Goal: Information Seeking & Learning: Find specific fact

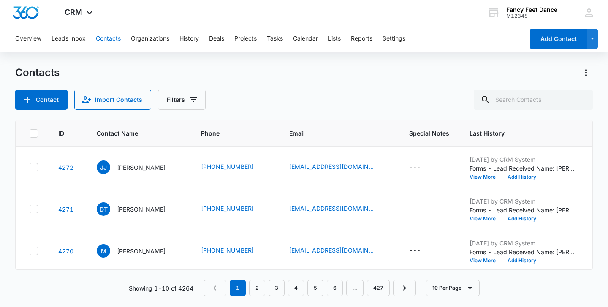
click at [305, 283] on nav "1 2 3 4 5 6 … 427" at bounding box center [310, 288] width 212 height 16
click at [314, 283] on link "5" at bounding box center [315, 288] width 16 height 16
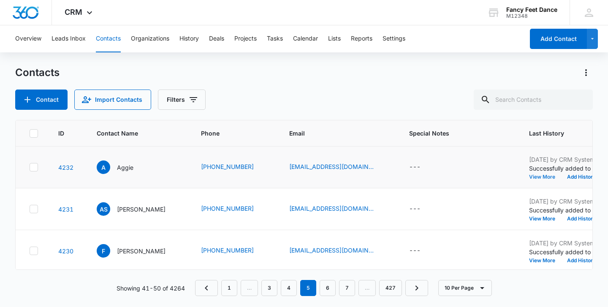
click at [539, 175] on button "View More" at bounding box center [545, 176] width 32 height 5
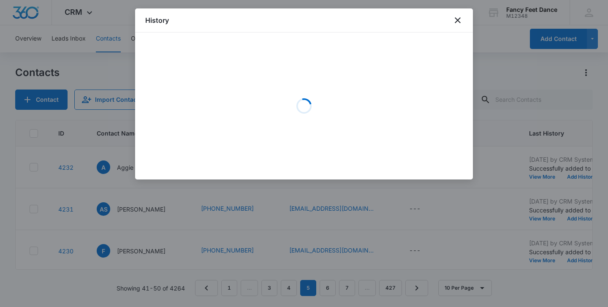
click at [224, 257] on div at bounding box center [304, 153] width 608 height 307
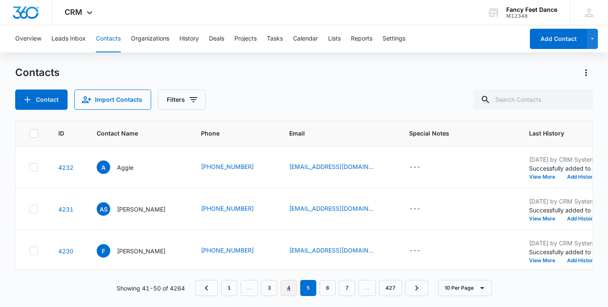
click at [288, 287] on link "4" at bounding box center [289, 288] width 16 height 16
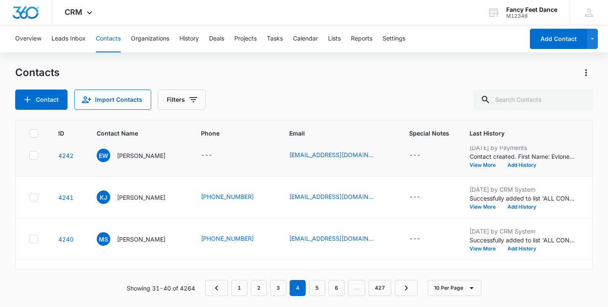
scroll to position [9, 0]
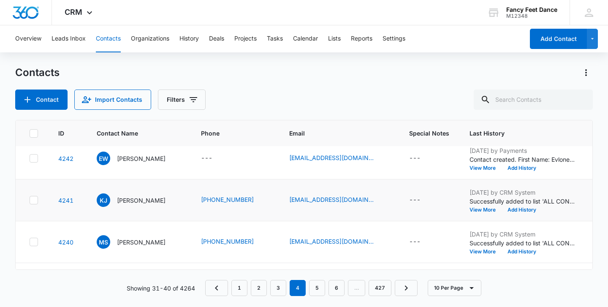
click at [482, 213] on td "[DATE] by CRM System Successfully added to list 'ALL CONTACTS'. View More Add H…" at bounding box center [523, 201] width 126 height 42
click at [480, 208] on button "View More" at bounding box center [486, 209] width 32 height 5
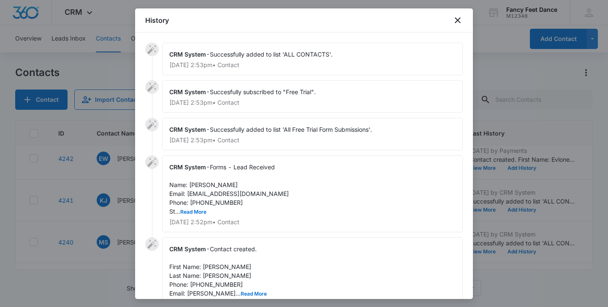
click at [196, 215] on div "CRM System - Forms - Lead Received Name: [PERSON_NAME] Email: [EMAIL_ADDRESS][D…" at bounding box center [312, 193] width 301 height 77
click at [196, 214] on button "Read More" at bounding box center [193, 212] width 26 height 5
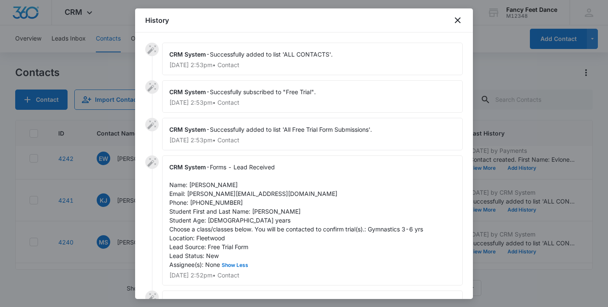
click at [133, 188] on div at bounding box center [304, 153] width 608 height 307
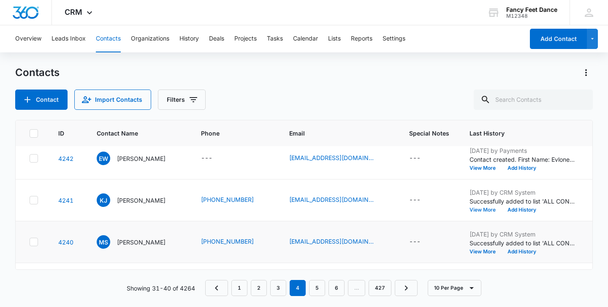
scroll to position [0, 0]
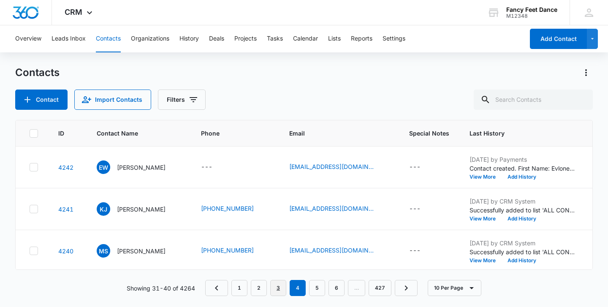
click at [278, 283] on link "3" at bounding box center [278, 288] width 16 height 16
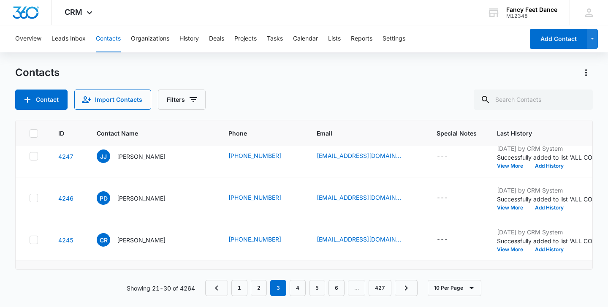
scroll to position [219, 0]
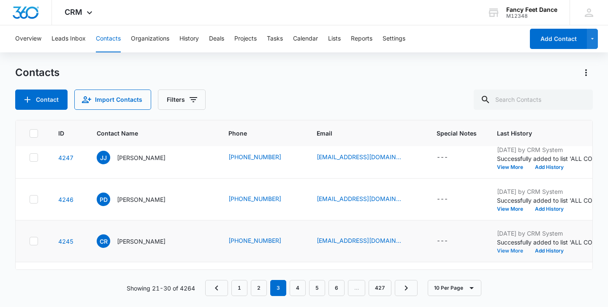
click at [497, 248] on button "View More" at bounding box center [513, 250] width 32 height 5
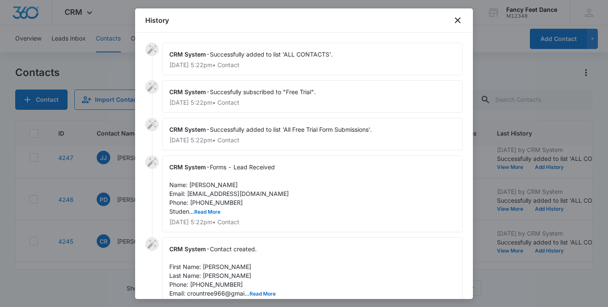
click at [207, 208] on span "Forms - Lead Received Name: [PERSON_NAME] Email: [EMAIL_ADDRESS][DOMAIN_NAME] P…" at bounding box center [229, 189] width 120 height 52
click at [207, 212] on button "Read More" at bounding box center [207, 212] width 26 height 5
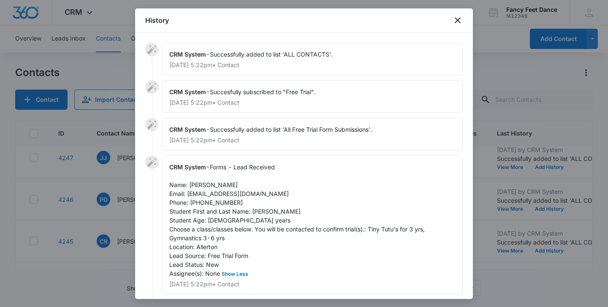
click at [87, 166] on div at bounding box center [304, 153] width 608 height 307
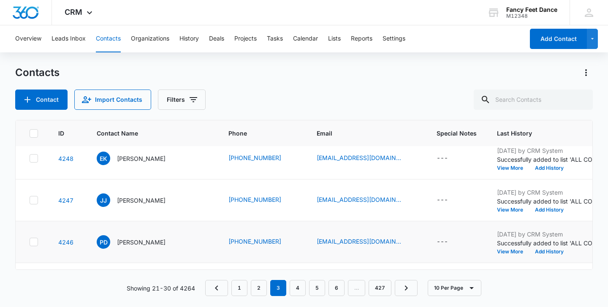
scroll to position [169, 0]
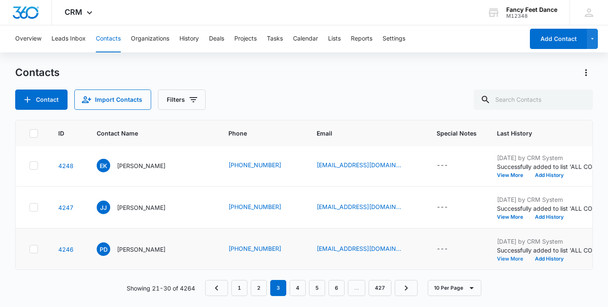
click at [497, 260] on button "View More" at bounding box center [513, 258] width 32 height 5
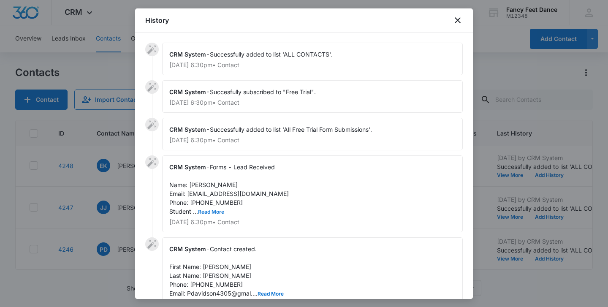
click at [215, 213] on button "Read More" at bounding box center [211, 212] width 26 height 5
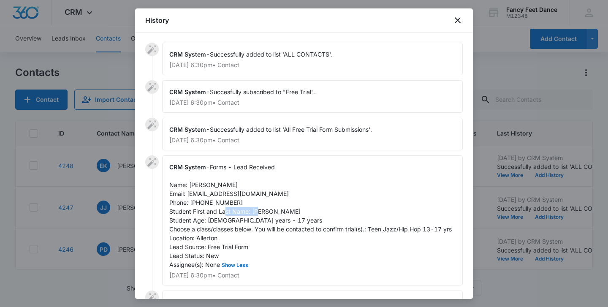
drag, startPoint x: 252, startPoint y: 211, endPoint x: 291, endPoint y: 209, distance: 38.9
click at [291, 209] on div "CRM System - Forms - Lead Received Name: [PERSON_NAME] Email: [EMAIL_ADDRESS][D…" at bounding box center [312, 220] width 301 height 130
copy span "[PERSON_NAME]"
drag, startPoint x: 189, startPoint y: 185, endPoint x: 253, endPoint y: 187, distance: 63.8
click at [253, 187] on div "CRM System - Forms - Lead Received Name: [PERSON_NAME] Email: [EMAIL_ADDRESS][D…" at bounding box center [312, 220] width 301 height 130
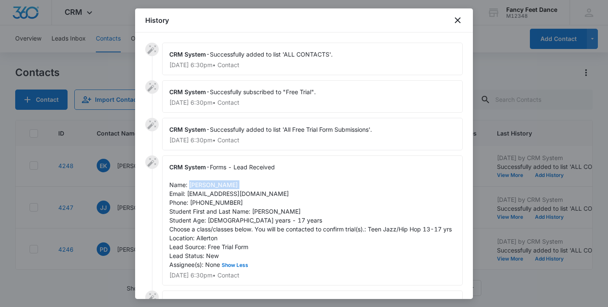
copy span "[PERSON_NAME]"
click at [204, 203] on span "Forms - Lead Received Name: [PERSON_NAME] Email: [EMAIL_ADDRESS][DOMAIN_NAME] P…" at bounding box center [310, 215] width 283 height 105
copy span "6466754712"
drag, startPoint x: 188, startPoint y: 193, endPoint x: 269, endPoint y: 196, distance: 80.7
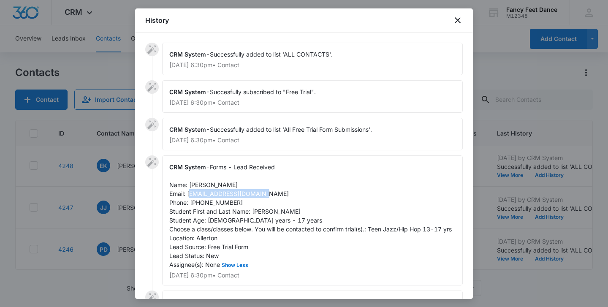
click at [268, 196] on div "CRM System - Forms - Lead Received Name: [PERSON_NAME] Email: [EMAIL_ADDRESS][D…" at bounding box center [312, 220] width 301 height 130
copy span "[EMAIL_ADDRESS][DOMAIN_NAME]"
click at [115, 173] on div at bounding box center [304, 153] width 608 height 307
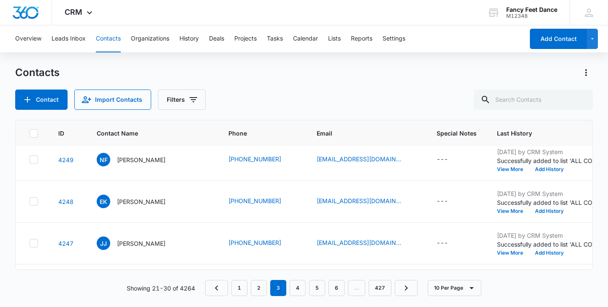
scroll to position [131, 0]
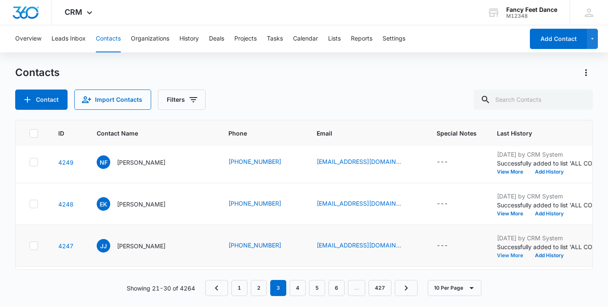
click at [497, 255] on button "View More" at bounding box center [513, 255] width 32 height 5
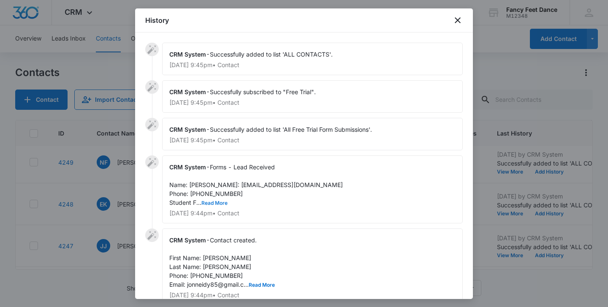
click at [215, 206] on button "Read More" at bounding box center [214, 203] width 26 height 5
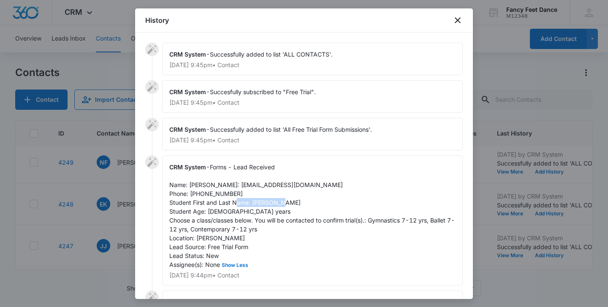
drag, startPoint x: 250, startPoint y: 212, endPoint x: 292, endPoint y: 215, distance: 42.3
click at [292, 214] on div "CRM System - Forms - Lead Received Name: [PERSON_NAME]: [EMAIL_ADDRESS][DOMAIN_…" at bounding box center [312, 220] width 301 height 130
copy span "[PERSON_NAME]"
click at [120, 217] on div at bounding box center [304, 153] width 608 height 307
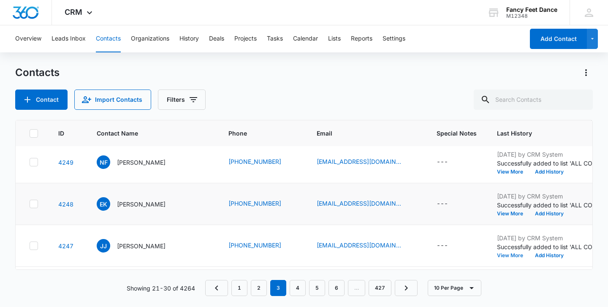
scroll to position [191, 0]
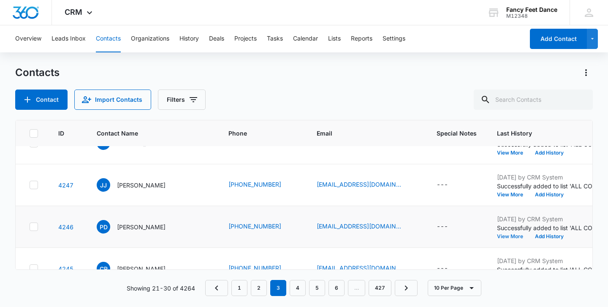
click at [497, 237] on button "View More" at bounding box center [513, 236] width 32 height 5
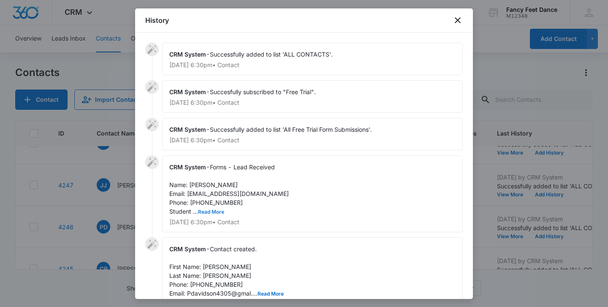
click at [202, 211] on button "Read More" at bounding box center [211, 212] width 26 height 5
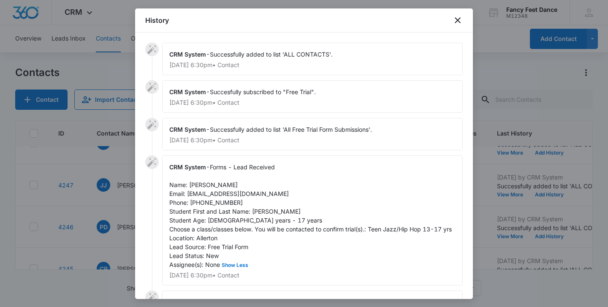
click at [119, 221] on div at bounding box center [304, 153] width 608 height 307
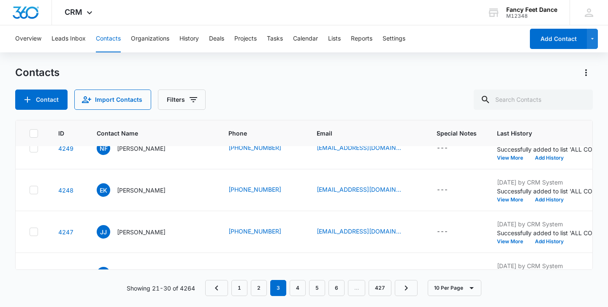
scroll to position [141, 0]
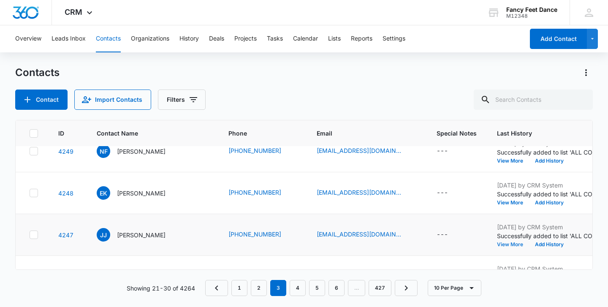
click at [497, 243] on button "View More" at bounding box center [513, 244] width 32 height 5
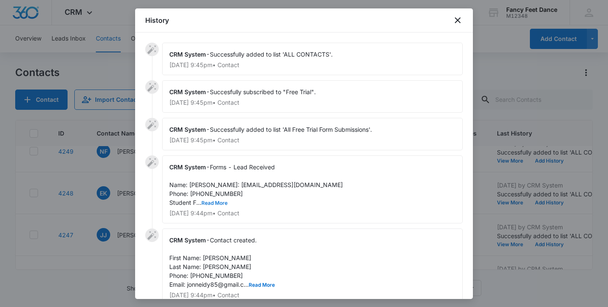
click at [215, 206] on button "Read More" at bounding box center [214, 203] width 26 height 5
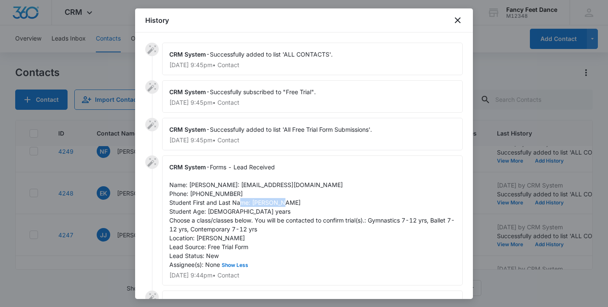
drag, startPoint x: 252, startPoint y: 212, endPoint x: 297, endPoint y: 211, distance: 44.4
click at [297, 211] on div "CRM System - Forms - Lead Received Name: [PERSON_NAME]: [EMAIL_ADDRESS][DOMAIN_…" at bounding box center [312, 220] width 301 height 130
copy span "[PERSON_NAME]"
drag, startPoint x: 189, startPoint y: 185, endPoint x: 233, endPoint y: 183, distance: 43.5
click at [233, 183] on span "Forms - Lead Received Name: [PERSON_NAME]: [EMAIL_ADDRESS][DOMAIN_NAME] Phone: …" at bounding box center [312, 215] width 286 height 105
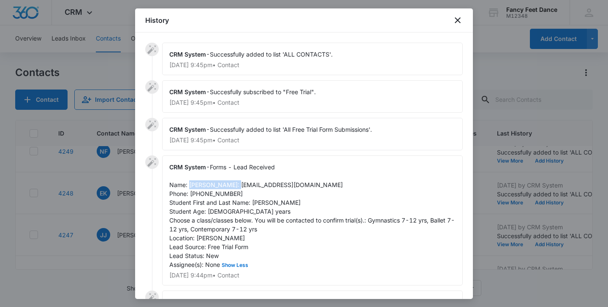
copy span "[PERSON_NAME]"
click at [197, 201] on span "Forms - Lead Received Name: [PERSON_NAME]: [EMAIL_ADDRESS][DOMAIN_NAME] Phone: …" at bounding box center [312, 215] width 286 height 105
copy span "9142508862"
drag, startPoint x: 185, startPoint y: 194, endPoint x: 257, endPoint y: 192, distance: 71.9
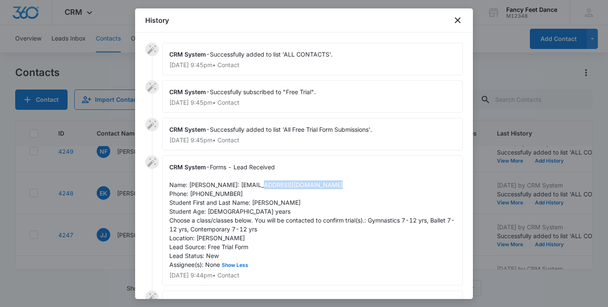
click at [257, 192] on div "CRM System - Forms - Lead Received Name: [PERSON_NAME]: [EMAIL_ADDRESS][DOMAIN_…" at bounding box center [312, 220] width 301 height 130
copy span "[EMAIL_ADDRESS][DOMAIN_NAME]"
click at [223, 202] on span "Forms - Lead Received Name: [PERSON_NAME]: [EMAIL_ADDRESS][DOMAIN_NAME] Phone: …" at bounding box center [312, 215] width 286 height 105
copy span "9142508862"
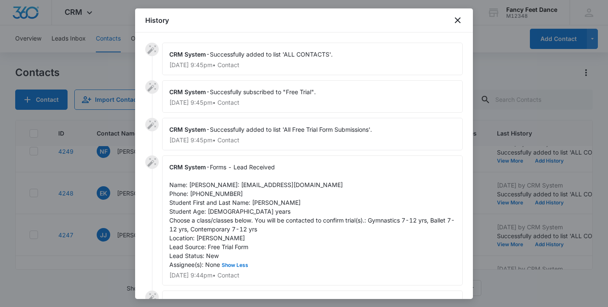
click at [111, 197] on div at bounding box center [304, 153] width 608 height 307
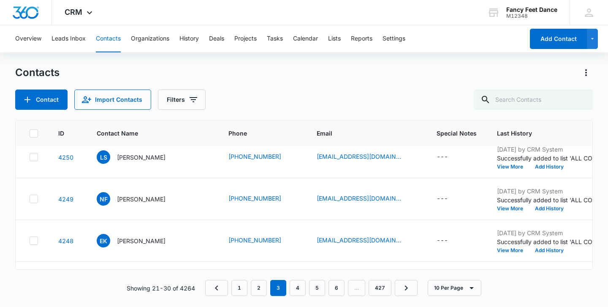
scroll to position [93, 0]
click at [497, 253] on button "View More" at bounding box center [513, 250] width 32 height 5
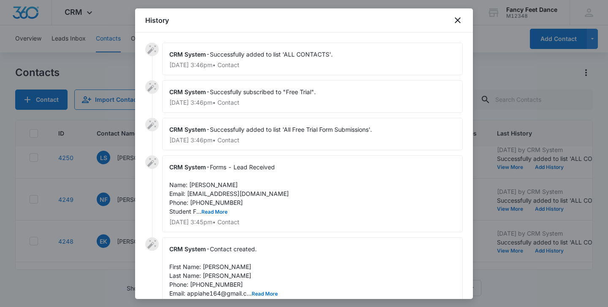
click at [218, 208] on span "Forms - Lead Received Name: [PERSON_NAME] Email: [EMAIL_ADDRESS][DOMAIN_NAME] P…" at bounding box center [229, 189] width 120 height 52
click at [218, 210] on button "Read More" at bounding box center [214, 212] width 26 height 5
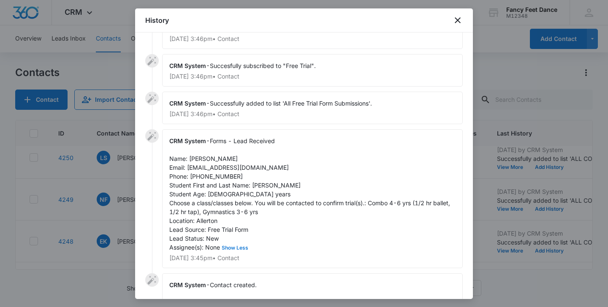
scroll to position [27, 0]
drag, startPoint x: 253, startPoint y: 185, endPoint x: 314, endPoint y: 182, distance: 61.3
click at [314, 182] on div "CRM System - Forms - Lead Received Name: [PERSON_NAME] Email: [EMAIL_ADDRESS][D…" at bounding box center [312, 197] width 301 height 139
drag, startPoint x: 189, startPoint y: 156, endPoint x: 253, endPoint y: 157, distance: 63.4
click at [253, 157] on div "CRM System - Forms - Lead Received Name: [PERSON_NAME] Email: [EMAIL_ADDRESS][D…" at bounding box center [312, 197] width 301 height 139
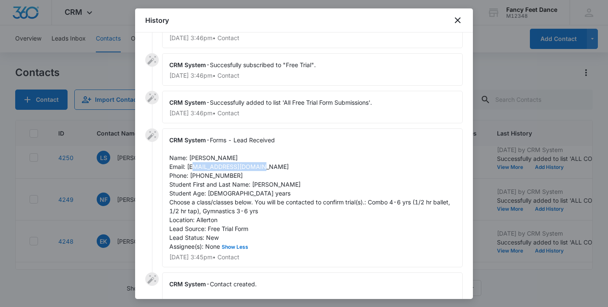
drag, startPoint x: 187, startPoint y: 167, endPoint x: 261, endPoint y: 162, distance: 74.5
click at [263, 162] on div "CRM System - Forms - Lead Received Name: [PERSON_NAME] Email: [EMAIL_ADDRESS][D…" at bounding box center [312, 197] width 301 height 139
click at [223, 172] on span "Forms - Lead Received Name: [PERSON_NAME] Email: [EMAIL_ADDRESS][DOMAIN_NAME] P…" at bounding box center [310, 193] width 283 height 114
click at [115, 190] on div at bounding box center [304, 153] width 608 height 307
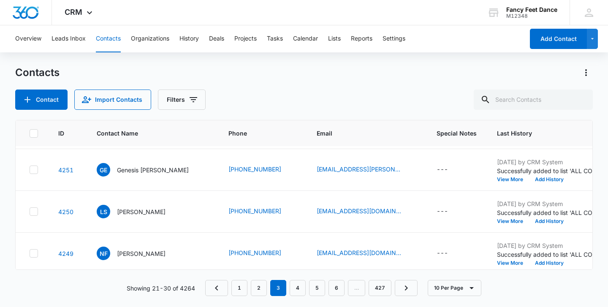
scroll to position [42, 0]
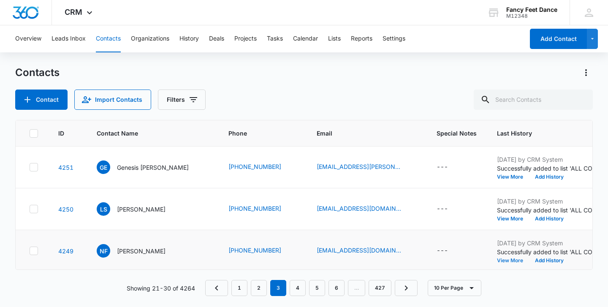
click at [497, 258] on button "View More" at bounding box center [513, 260] width 32 height 5
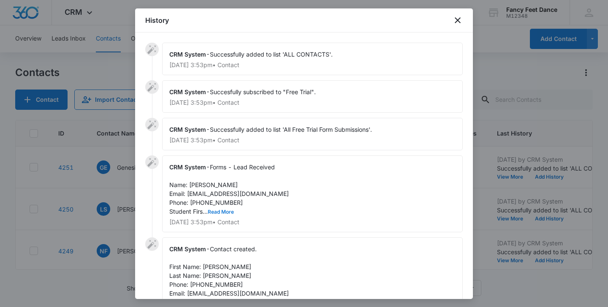
click at [217, 212] on button "Read More" at bounding box center [221, 212] width 26 height 5
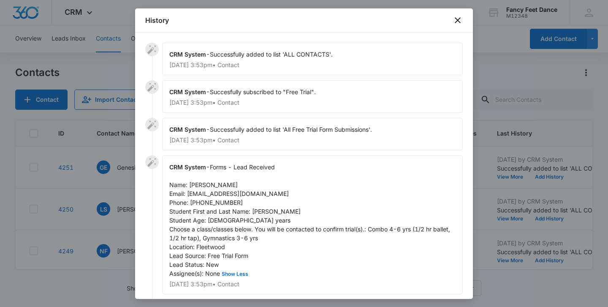
click at [257, 212] on span "Forms - Lead Received Name: [PERSON_NAME] Email: [EMAIL_ADDRESS][DOMAIN_NAME] P…" at bounding box center [310, 220] width 283 height 114
drag, startPoint x: 188, startPoint y: 184, endPoint x: 247, endPoint y: 183, distance: 58.7
click at [249, 185] on div "CRM System - Forms - Lead Received Name: [PERSON_NAME] Email: [EMAIL_ADDRESS][D…" at bounding box center [312, 224] width 301 height 139
drag, startPoint x: 188, startPoint y: 193, endPoint x: 247, endPoint y: 190, distance: 59.2
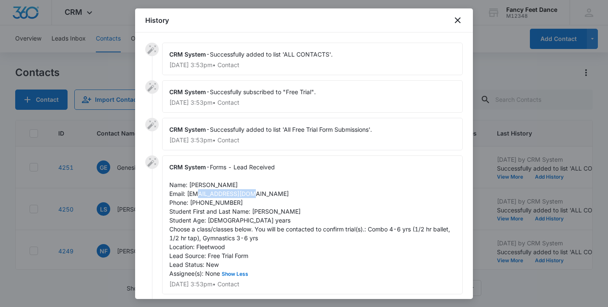
click at [247, 191] on div "CRM System - Forms - Lead Received Name: [PERSON_NAME] Email: [EMAIL_ADDRESS][D…" at bounding box center [312, 224] width 301 height 139
click at [215, 201] on span "Forms - Lead Received Name: [PERSON_NAME] Email: [EMAIL_ADDRESS][DOMAIN_NAME] P…" at bounding box center [310, 220] width 283 height 114
click at [112, 216] on div at bounding box center [304, 153] width 608 height 307
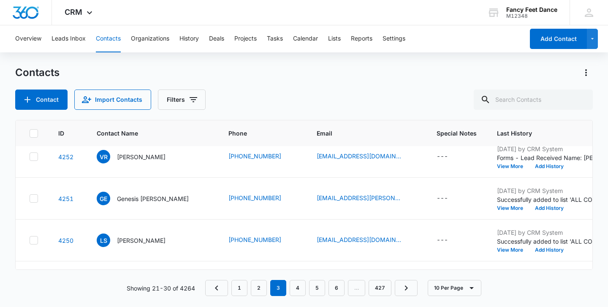
scroll to position [10, 0]
click at [497, 253] on button "View More" at bounding box center [513, 250] width 32 height 5
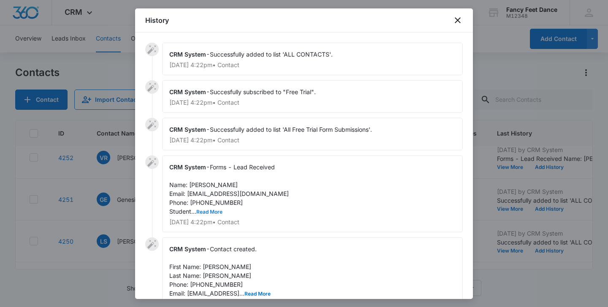
click at [212, 211] on button "Read More" at bounding box center [209, 212] width 26 height 5
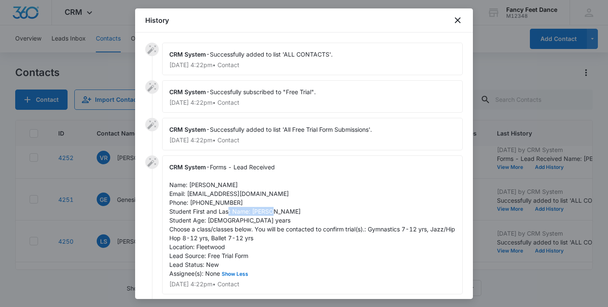
drag, startPoint x: 252, startPoint y: 211, endPoint x: 294, endPoint y: 209, distance: 41.9
click at [294, 209] on div "CRM System - Forms - Lead Received Name: [PERSON_NAME] Email: [EMAIL_ADDRESS][D…" at bounding box center [312, 224] width 301 height 139
drag, startPoint x: 190, startPoint y: 182, endPoint x: 236, endPoint y: 180, distance: 46.1
click at [236, 180] on div "CRM System - Forms - Lead Received Name: [PERSON_NAME] Email: [EMAIL_ADDRESS][D…" at bounding box center [312, 224] width 301 height 139
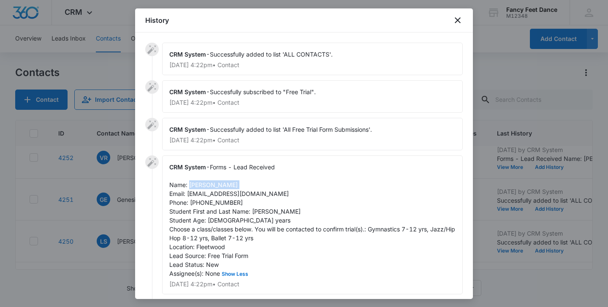
drag, startPoint x: 229, startPoint y: 183, endPoint x: 188, endPoint y: 182, distance: 40.6
click at [189, 182] on div "CRM System - Forms - Lead Received Name: [PERSON_NAME] Email: [EMAIL_ADDRESS][D…" at bounding box center [312, 224] width 301 height 139
drag, startPoint x: 187, startPoint y: 193, endPoint x: 277, endPoint y: 189, distance: 89.6
click at [277, 189] on div "CRM System - Forms - Lead Received Name: [PERSON_NAME] Email: [EMAIL_ADDRESS][D…" at bounding box center [312, 224] width 301 height 139
click at [224, 174] on div "CRM System - Forms - Lead Received Name: [PERSON_NAME] Email: [EMAIL_ADDRESS][D…" at bounding box center [312, 224] width 301 height 139
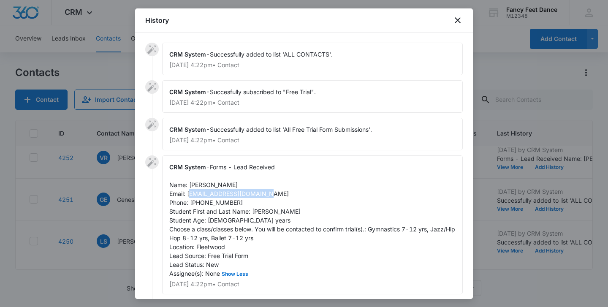
drag, startPoint x: 187, startPoint y: 193, endPoint x: 261, endPoint y: 190, distance: 74.0
click at [261, 190] on div "CRM System - Forms - Lead Received Name: [PERSON_NAME] Email: [EMAIL_ADDRESS][D…" at bounding box center [312, 224] width 301 height 139
click at [211, 203] on span "Forms - Lead Received Name: [PERSON_NAME] Email: [EMAIL_ADDRESS][DOMAIN_NAME] P…" at bounding box center [313, 220] width 288 height 114
click at [114, 207] on div at bounding box center [304, 153] width 608 height 307
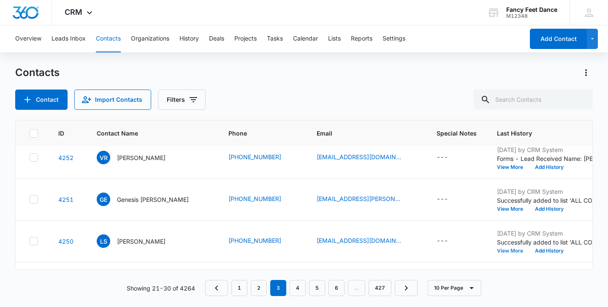
scroll to position [0, 0]
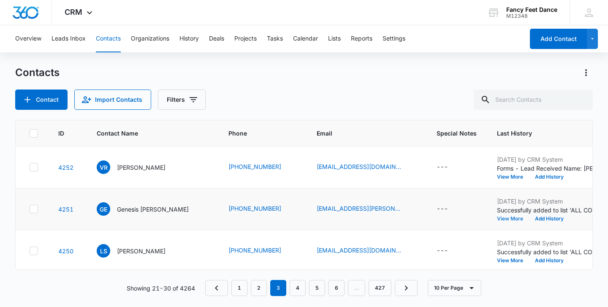
click at [497, 219] on button "View More" at bounding box center [513, 218] width 32 height 5
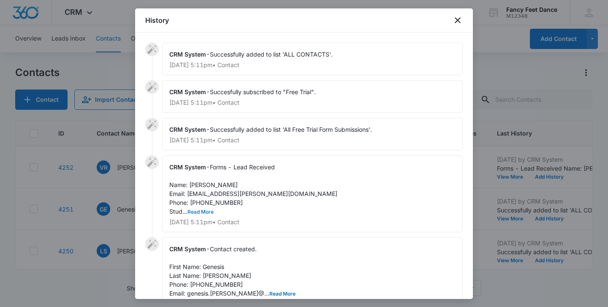
click at [210, 213] on button "Read More" at bounding box center [201, 212] width 26 height 5
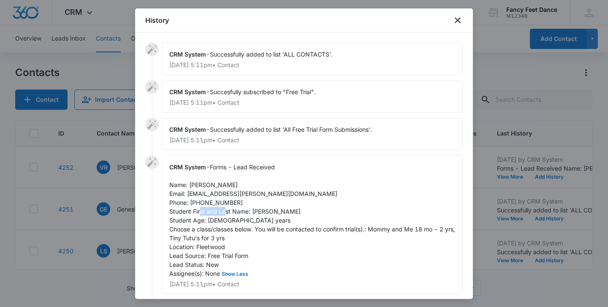
drag, startPoint x: 253, startPoint y: 211, endPoint x: 288, endPoint y: 210, distance: 35.1
click at [288, 210] on div "CRM System - Forms - Lead Received Name: [PERSON_NAME] Email: [EMAIL_ADDRESS][P…" at bounding box center [312, 224] width 301 height 139
drag, startPoint x: 190, startPoint y: 185, endPoint x: 244, endPoint y: 185, distance: 54.1
click at [244, 185] on div "CRM System - Forms - Lead Received Name: [PERSON_NAME] Email: [EMAIL_ADDRESS][P…" at bounding box center [312, 224] width 301 height 139
drag, startPoint x: 188, startPoint y: 196, endPoint x: 259, endPoint y: 191, distance: 70.7
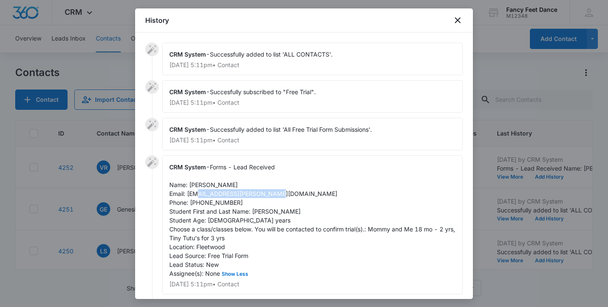
click at [260, 191] on span "Forms - Lead Received Name: [PERSON_NAME] Email: [EMAIL_ADDRESS][PERSON_NAME][D…" at bounding box center [313, 220] width 288 height 114
click at [213, 203] on span "Forms - Lead Received Name: [PERSON_NAME] Email: [EMAIL_ADDRESS][PERSON_NAME][D…" at bounding box center [313, 220] width 288 height 114
click at [127, 204] on div at bounding box center [304, 153] width 608 height 307
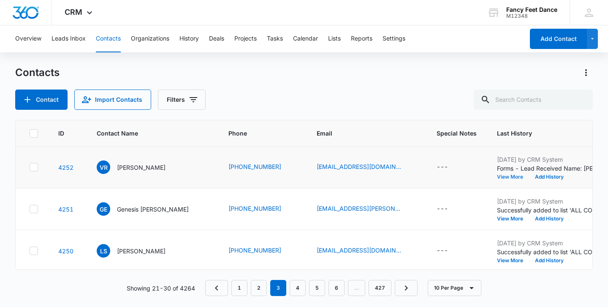
click at [497, 178] on button "View More" at bounding box center [513, 176] width 32 height 5
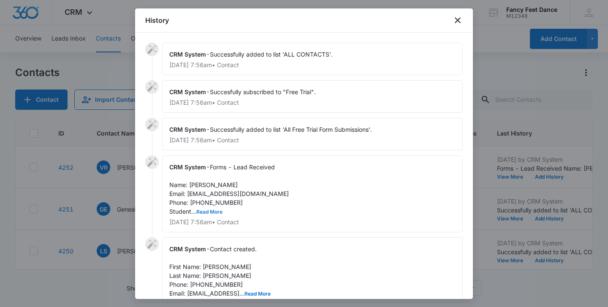
click at [210, 210] on button "Read More" at bounding box center [209, 212] width 26 height 5
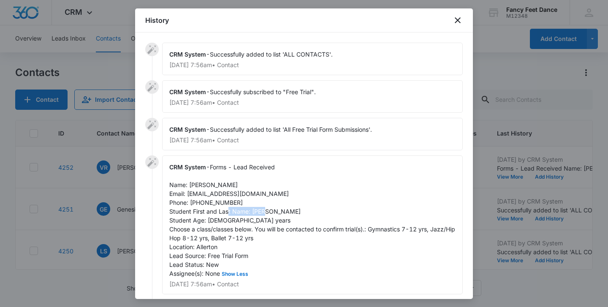
drag, startPoint x: 252, startPoint y: 213, endPoint x: 294, endPoint y: 210, distance: 41.5
click at [294, 210] on div "CRM System - Forms - Lead Received Name: [PERSON_NAME] Email: [EMAIL_ADDRESS][D…" at bounding box center [312, 224] width 301 height 139
drag, startPoint x: 188, startPoint y: 185, endPoint x: 245, endPoint y: 185, distance: 56.2
click at [245, 185] on div "CRM System - Forms - Lead Received Name: [PERSON_NAME] Email: [EMAIL_ADDRESS][D…" at bounding box center [312, 224] width 301 height 139
drag, startPoint x: 188, startPoint y: 194, endPoint x: 261, endPoint y: 190, distance: 73.2
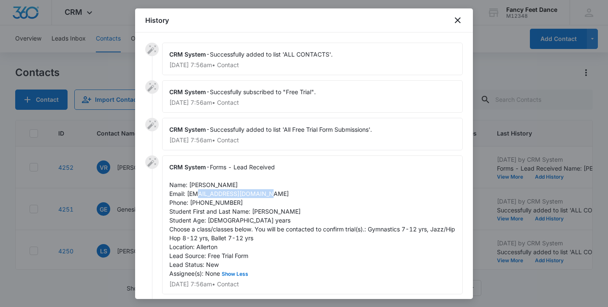
click at [261, 190] on div "CRM System - Forms - Lead Received Name: [PERSON_NAME] Email: [EMAIL_ADDRESS][D…" at bounding box center [312, 224] width 301 height 139
click at [218, 199] on span "Forms - Lead Received Name: [PERSON_NAME] Email: [EMAIL_ADDRESS][DOMAIN_NAME] P…" at bounding box center [313, 220] width 288 height 114
click at [122, 198] on div at bounding box center [304, 153] width 608 height 307
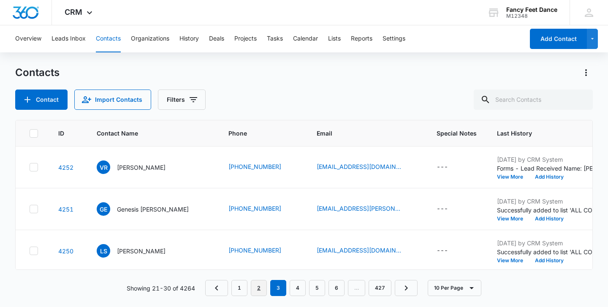
click at [260, 286] on link "2" at bounding box center [259, 288] width 16 height 16
click at [282, 287] on link "3" at bounding box center [278, 288] width 16 height 16
click at [258, 283] on link "2" at bounding box center [259, 288] width 16 height 16
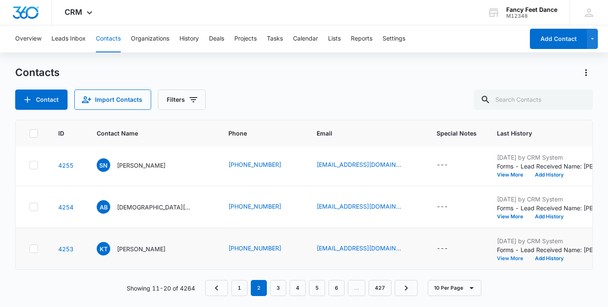
click at [497, 257] on button "View More" at bounding box center [513, 258] width 32 height 5
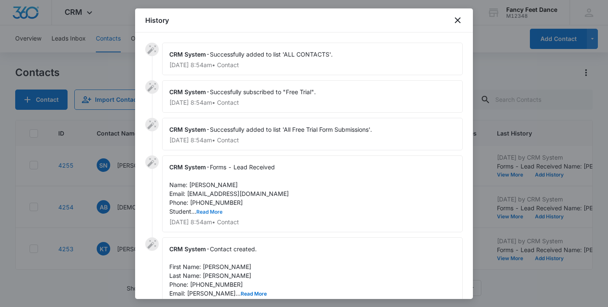
click at [212, 214] on button "Read More" at bounding box center [209, 212] width 26 height 5
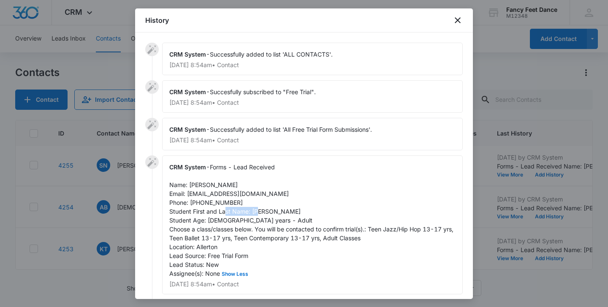
drag, startPoint x: 250, startPoint y: 211, endPoint x: 282, endPoint y: 211, distance: 31.7
click at [282, 211] on span "Forms - Lead Received Name: [PERSON_NAME] Email: [EMAIL_ADDRESS][DOMAIN_NAME] P…" at bounding box center [312, 220] width 286 height 114
click at [119, 217] on div at bounding box center [304, 153] width 608 height 307
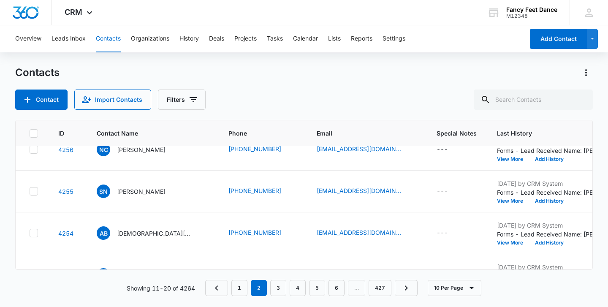
scroll to position [259, 0]
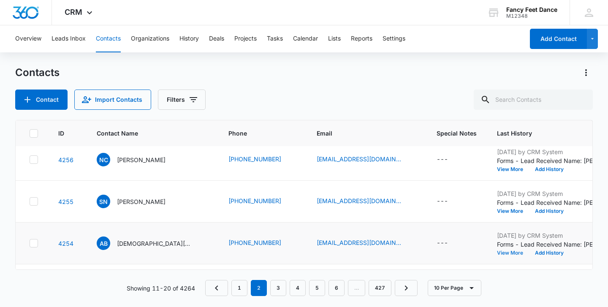
click at [497, 252] on button "View More" at bounding box center [513, 252] width 32 height 5
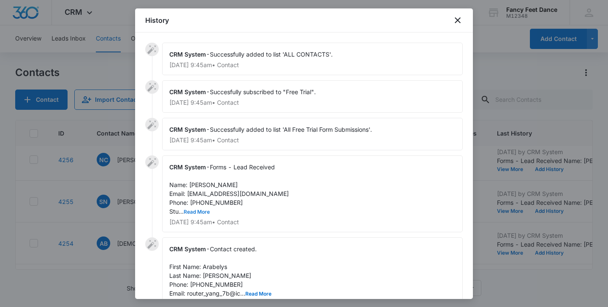
click at [199, 210] on button "Read More" at bounding box center [197, 212] width 26 height 5
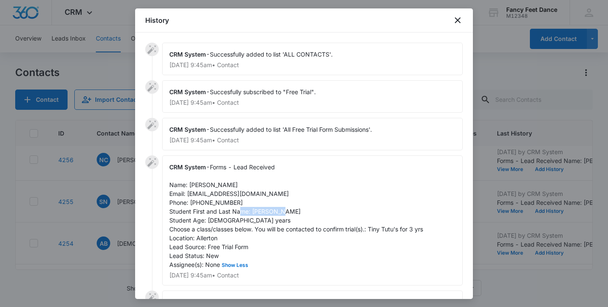
drag, startPoint x: 252, startPoint y: 211, endPoint x: 297, endPoint y: 209, distance: 45.7
click at [298, 210] on div "CRM System - Forms - Lead Received Name: [PERSON_NAME] Email: [EMAIL_ADDRESS][D…" at bounding box center [312, 220] width 301 height 130
drag, startPoint x: 189, startPoint y: 185, endPoint x: 244, endPoint y: 185, distance: 54.5
click at [244, 185] on div "CRM System - Forms - Lead Received Name: [PERSON_NAME] Email: [EMAIL_ADDRESS][D…" at bounding box center [312, 220] width 301 height 130
drag, startPoint x: 188, startPoint y: 193, endPoint x: 267, endPoint y: 190, distance: 78.6
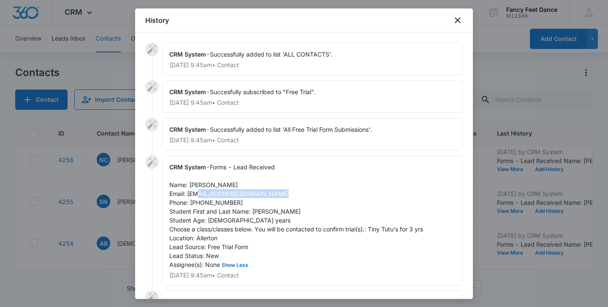
click at [267, 190] on div "CRM System - Forms - Lead Received Name: [PERSON_NAME] Email: [EMAIL_ADDRESS][D…" at bounding box center [312, 220] width 301 height 130
click at [204, 205] on span "Forms - Lead Received Name: [PERSON_NAME] Email: [EMAIL_ADDRESS][DOMAIN_NAME] P…" at bounding box center [296, 215] width 254 height 105
click at [121, 204] on div at bounding box center [304, 153] width 608 height 307
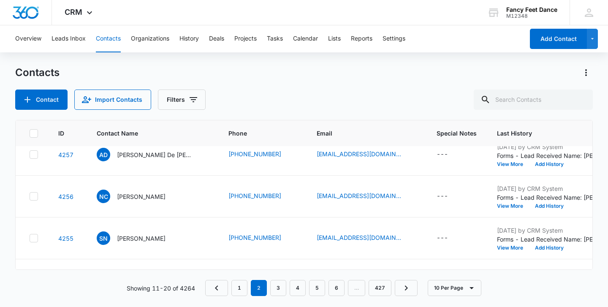
scroll to position [215, 0]
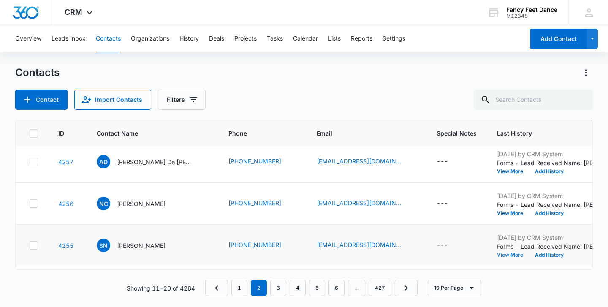
click at [497, 255] on button "View More" at bounding box center [513, 255] width 32 height 5
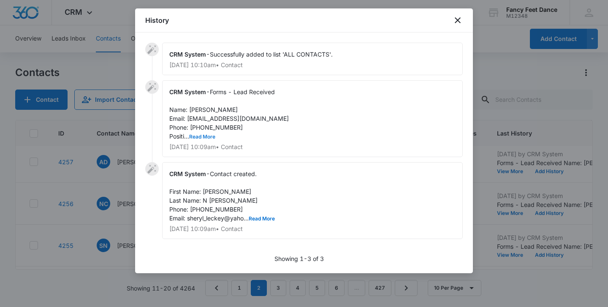
click at [205, 135] on button "Read More" at bounding box center [202, 136] width 26 height 5
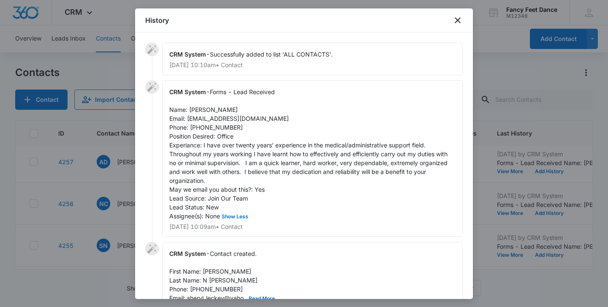
click at [126, 160] on div at bounding box center [304, 153] width 608 height 307
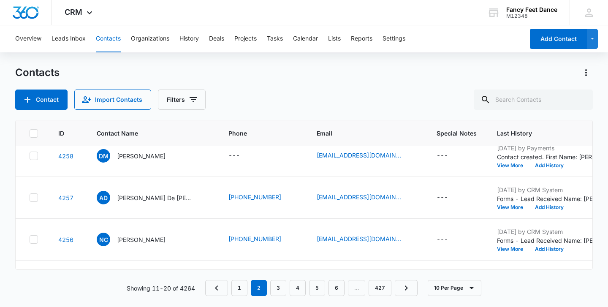
scroll to position [171, 0]
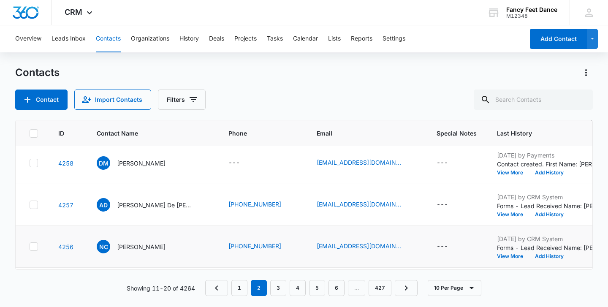
click at [487, 260] on td "[DATE] by CRM System Forms - Lead Received Name: [PERSON_NAME] Email: [EMAIL_AD…" at bounding box center [550, 247] width 126 height 42
click at [497, 257] on button "View More" at bounding box center [513, 256] width 32 height 5
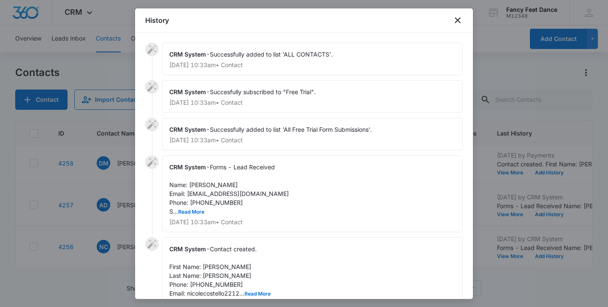
click at [191, 208] on span "Forms - Lead Received Name: [PERSON_NAME] Email: [EMAIL_ADDRESS][DOMAIN_NAME] P…" at bounding box center [229, 189] width 120 height 52
click at [194, 211] on button "Read More" at bounding box center [191, 212] width 26 height 5
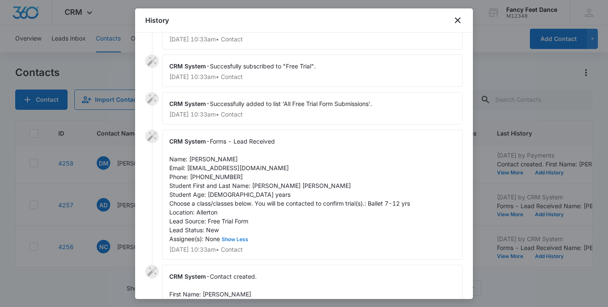
scroll to position [33, 0]
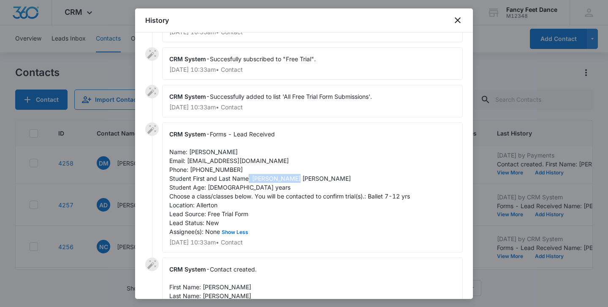
drag, startPoint x: 252, startPoint y: 179, endPoint x: 303, endPoint y: 179, distance: 51.1
click at [303, 179] on div "CRM System - Forms - Lead Received Name: [PERSON_NAME] Email: [EMAIL_ADDRESS][D…" at bounding box center [312, 187] width 301 height 130
drag, startPoint x: 189, startPoint y: 152, endPoint x: 207, endPoint y: 151, distance: 17.3
click at [207, 151] on span "Forms - Lead Received Name: [PERSON_NAME] Email: [EMAIL_ADDRESS][DOMAIN_NAME] P…" at bounding box center [289, 183] width 241 height 105
click at [213, 169] on span "Forms - Lead Received Name: [PERSON_NAME] Email: [EMAIL_ADDRESS][DOMAIN_NAME] P…" at bounding box center [289, 183] width 241 height 105
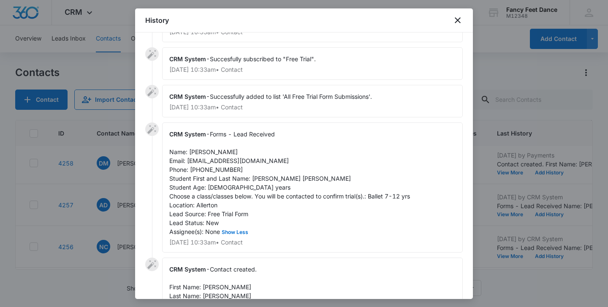
click at [213, 169] on span "Forms - Lead Received Name: [PERSON_NAME] Email: [EMAIL_ADDRESS][DOMAIN_NAME] P…" at bounding box center [289, 183] width 241 height 105
drag, startPoint x: 188, startPoint y: 162, endPoint x: 277, endPoint y: 163, distance: 88.3
click at [277, 163] on span "Forms - Lead Received Name: [PERSON_NAME] Email: [EMAIL_ADDRESS][DOMAIN_NAME] P…" at bounding box center [289, 183] width 241 height 105
click at [128, 187] on div at bounding box center [304, 153] width 608 height 307
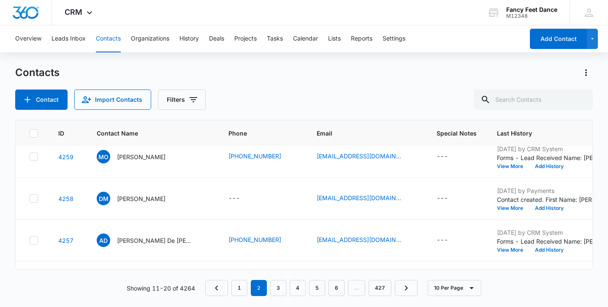
scroll to position [122, 0]
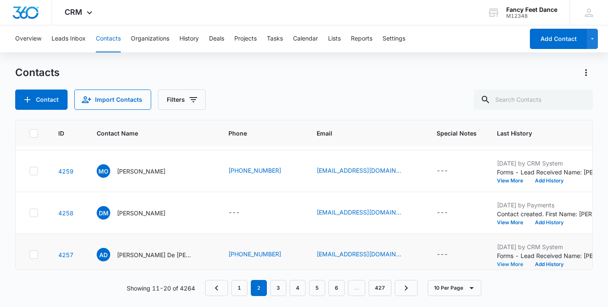
click at [497, 263] on button "View More" at bounding box center [513, 264] width 32 height 5
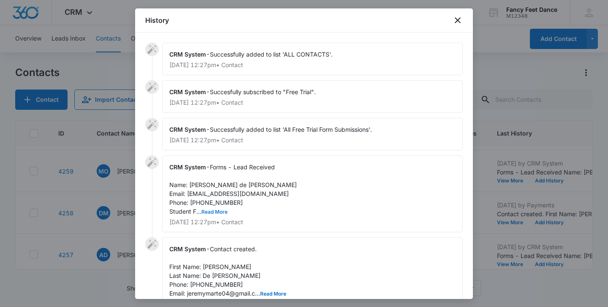
click at [219, 215] on button "Read More" at bounding box center [214, 212] width 26 height 5
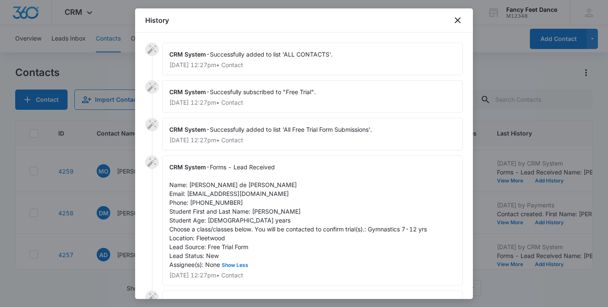
click at [253, 211] on span "Forms - Lead Received Name: [PERSON_NAME] de [PERSON_NAME] Email: [EMAIL_ADDRES…" at bounding box center [298, 215] width 258 height 105
drag, startPoint x: 252, startPoint y: 211, endPoint x: 304, endPoint y: 210, distance: 52.0
click at [304, 210] on div "CRM System - Forms - Lead Received Name: [PERSON_NAME] de [PERSON_NAME] Email: …" at bounding box center [312, 220] width 301 height 130
click at [190, 183] on span "Forms - Lead Received Name: [PERSON_NAME] de [PERSON_NAME] Email: [EMAIL_ADDRES…" at bounding box center [298, 215] width 258 height 105
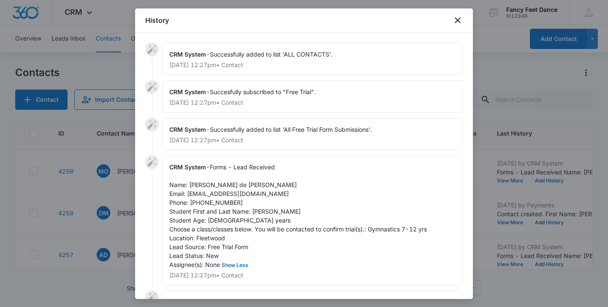
click at [213, 205] on span "Forms - Lead Received Name: [PERSON_NAME] de [PERSON_NAME] Email: [EMAIL_ADDRES…" at bounding box center [298, 215] width 258 height 105
drag, startPoint x: 187, startPoint y: 193, endPoint x: 273, endPoint y: 190, distance: 85.8
click at [273, 190] on div "CRM System - Forms - Lead Received Name: [PERSON_NAME] de [PERSON_NAME] Email: …" at bounding box center [312, 220] width 301 height 130
click at [114, 185] on div at bounding box center [304, 153] width 608 height 307
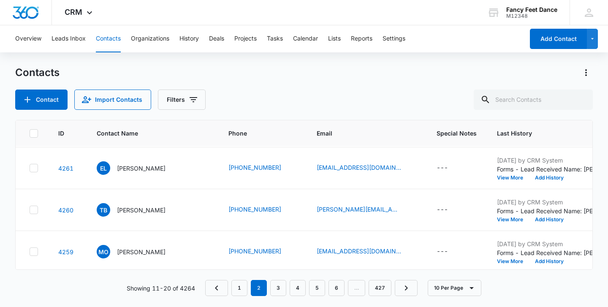
scroll to position [42, 0]
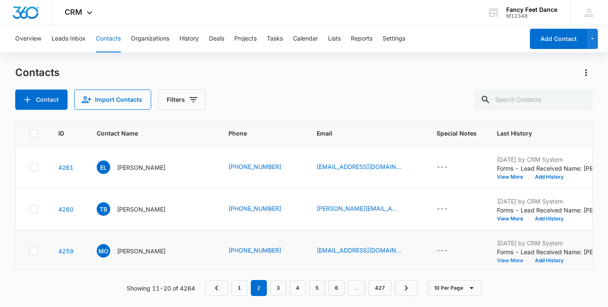
click at [497, 260] on button "View More" at bounding box center [513, 260] width 32 height 5
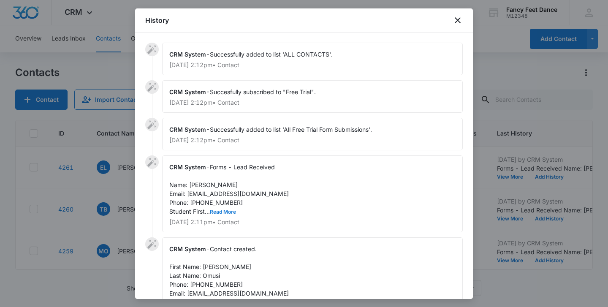
click at [228, 210] on button "Read More" at bounding box center [223, 212] width 26 height 5
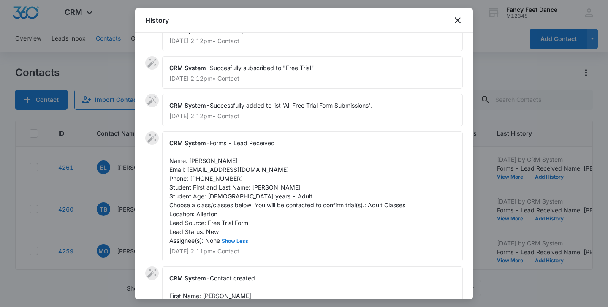
scroll to position [24, 0]
click at [122, 213] on div at bounding box center [304, 153] width 608 height 307
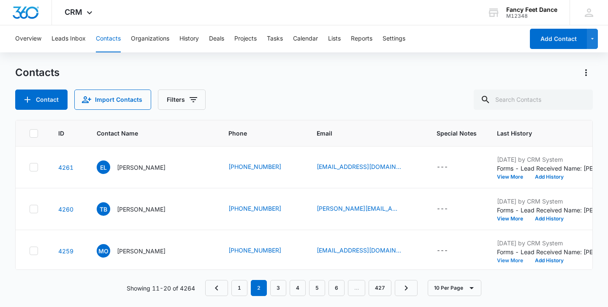
scroll to position [10, 0]
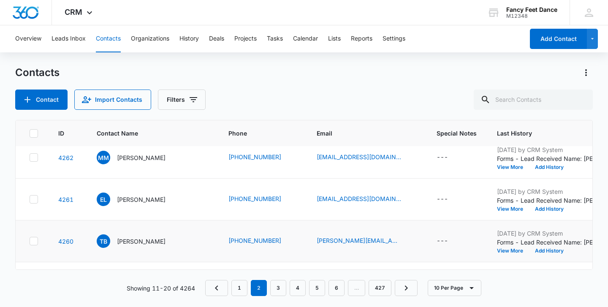
click at [487, 255] on td "[DATE] by CRM System Forms - Lead Received Name: [PERSON_NAME] Email: [PERSON_N…" at bounding box center [550, 241] width 126 height 42
click at [497, 250] on button "View More" at bounding box center [513, 250] width 32 height 5
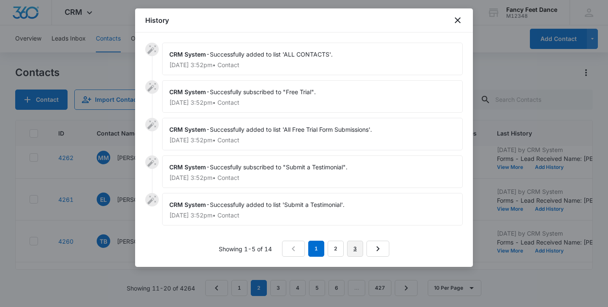
click at [353, 247] on link "3" at bounding box center [355, 249] width 16 height 16
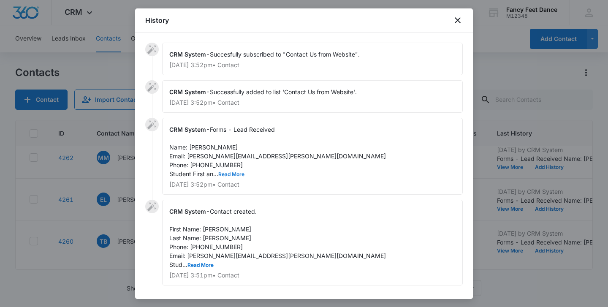
click at [220, 175] on button "Read More" at bounding box center [231, 174] width 26 height 5
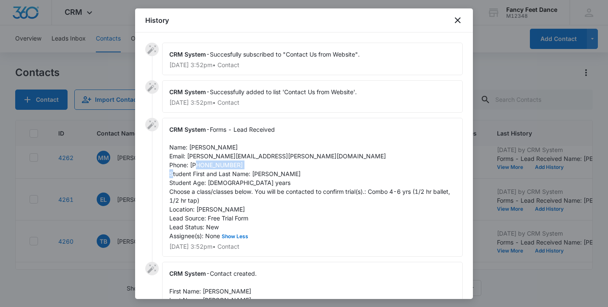
drag, startPoint x: 253, startPoint y: 174, endPoint x: 312, endPoint y: 172, distance: 59.2
click at [312, 172] on div "CRM System - Forms - Lead Received Name: [PERSON_NAME] Email: [PERSON_NAME][EMA…" at bounding box center [312, 187] width 301 height 139
drag, startPoint x: 250, startPoint y: 174, endPoint x: 298, endPoint y: 175, distance: 47.3
click at [298, 175] on span "Forms - Lead Received Name: [PERSON_NAME] Email: [PERSON_NAME][EMAIL_ADDRESS][P…" at bounding box center [310, 183] width 283 height 114
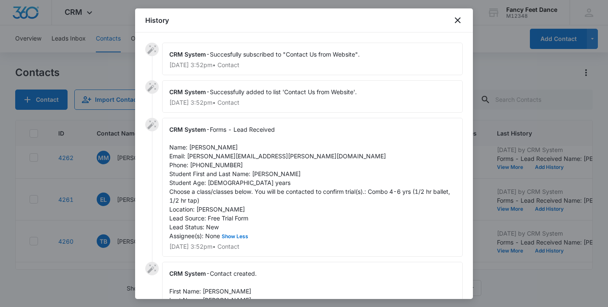
click at [209, 290] on span "Contact created. First Name: [PERSON_NAME] Last Name: [PERSON_NAME] Phone: [PHO…" at bounding box center [277, 300] width 217 height 60
drag, startPoint x: 187, startPoint y: 156, endPoint x: 244, endPoint y: 156, distance: 57.0
click at [244, 156] on span "Forms - Lead Received Name: [PERSON_NAME] Email: [PERSON_NAME][EMAIL_ADDRESS][P…" at bounding box center [310, 183] width 283 height 114
click at [219, 162] on span "Forms - Lead Received Name: [PERSON_NAME] Email: [PERSON_NAME][EMAIL_ADDRESS][P…" at bounding box center [310, 183] width 283 height 114
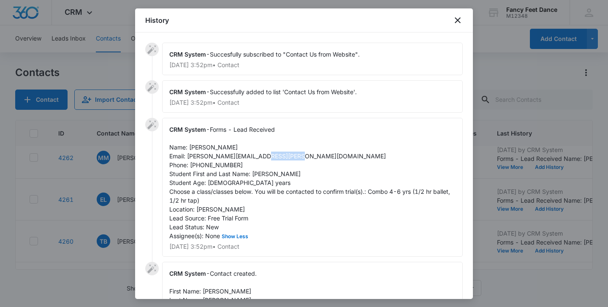
click at [219, 162] on span "Forms - Lead Received Name: [PERSON_NAME] Email: [PERSON_NAME][EMAIL_ADDRESS][P…" at bounding box center [310, 183] width 283 height 114
click at [90, 221] on div at bounding box center [304, 153] width 608 height 307
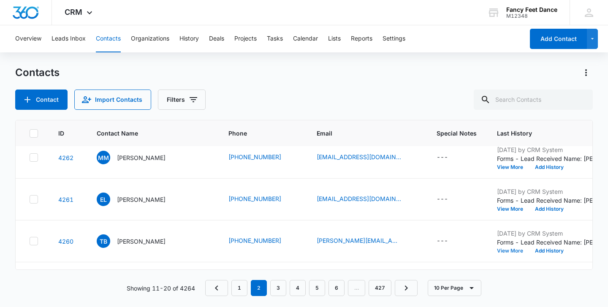
scroll to position [0, 0]
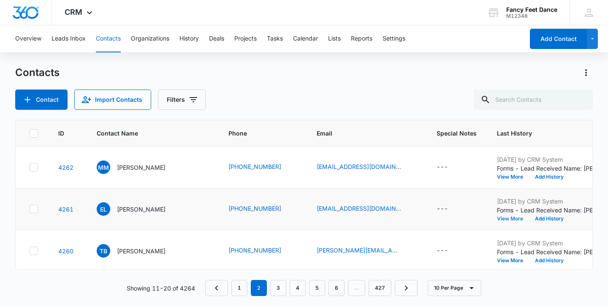
click at [497, 220] on button "View More" at bounding box center [513, 218] width 32 height 5
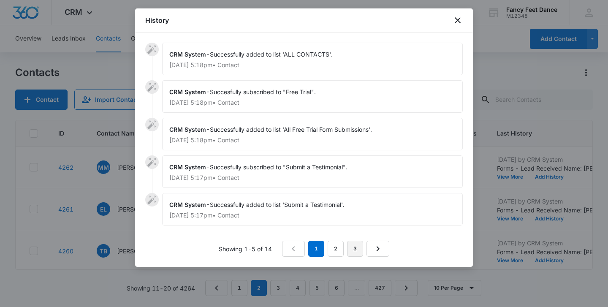
click at [353, 243] on link "3" at bounding box center [355, 249] width 16 height 16
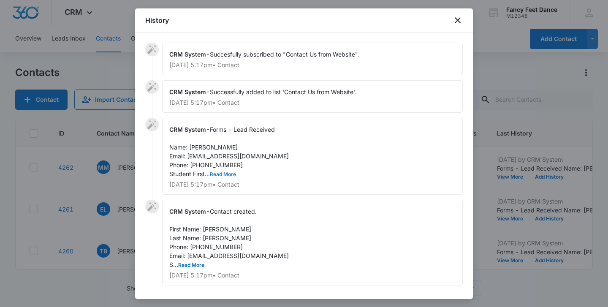
click at [216, 174] on button "Read More" at bounding box center [223, 174] width 26 height 5
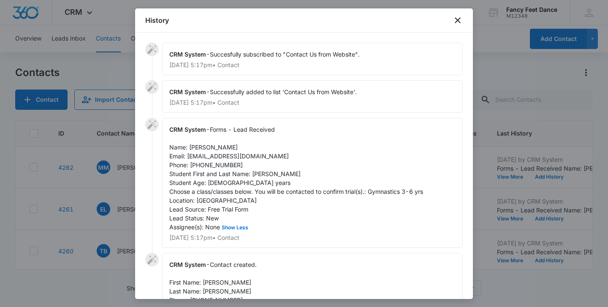
drag, startPoint x: 253, startPoint y: 174, endPoint x: 267, endPoint y: 174, distance: 13.5
click at [253, 174] on span "Forms - Lead Received Name: [PERSON_NAME] Email: [EMAIL_ADDRESS][DOMAIN_NAME] P…" at bounding box center [296, 178] width 254 height 105
click at [283, 173] on span "Forms - Lead Received Name: [PERSON_NAME] Email: [EMAIL_ADDRESS][DOMAIN_NAME] P…" at bounding box center [296, 178] width 254 height 105
drag, startPoint x: 252, startPoint y: 172, endPoint x: 297, endPoint y: 171, distance: 44.8
click at [298, 171] on div "CRM System - Forms - Lead Received Name: [PERSON_NAME] Email: [EMAIL_ADDRESS][D…" at bounding box center [312, 183] width 301 height 130
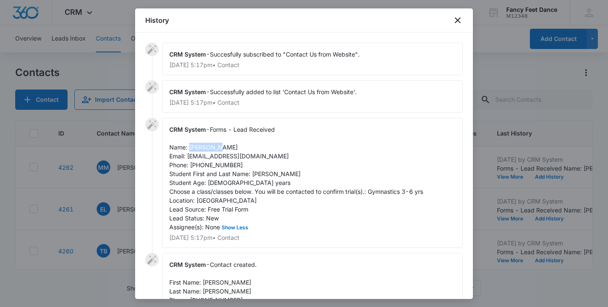
drag, startPoint x: 190, startPoint y: 146, endPoint x: 219, endPoint y: 146, distance: 29.1
click at [219, 146] on div "CRM System - Forms - Lead Received Name: [PERSON_NAME] Email: [EMAIL_ADDRESS][D…" at bounding box center [312, 183] width 301 height 130
drag, startPoint x: 188, startPoint y: 158, endPoint x: 266, endPoint y: 160, distance: 77.3
click at [267, 160] on div "CRM System - Forms - Lead Received Name: [PERSON_NAME] Email: [EMAIL_ADDRESS][D…" at bounding box center [312, 183] width 301 height 130
click at [213, 166] on span "Forms - Lead Received Name: [PERSON_NAME] Email: [EMAIL_ADDRESS][DOMAIN_NAME] P…" at bounding box center [296, 178] width 254 height 105
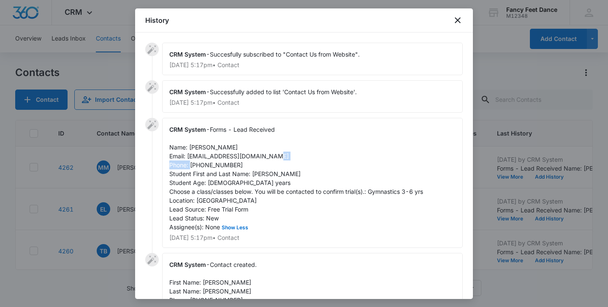
click at [213, 166] on span "Forms - Lead Received Name: [PERSON_NAME] Email: [EMAIL_ADDRESS][DOMAIN_NAME] P…" at bounding box center [296, 178] width 254 height 105
click at [97, 237] on div at bounding box center [304, 153] width 608 height 307
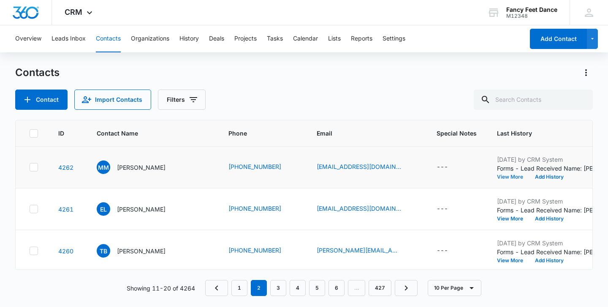
click at [497, 177] on button "View More" at bounding box center [513, 176] width 32 height 5
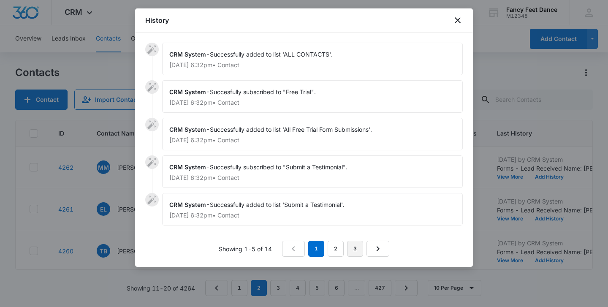
click at [357, 251] on link "3" at bounding box center [355, 249] width 16 height 16
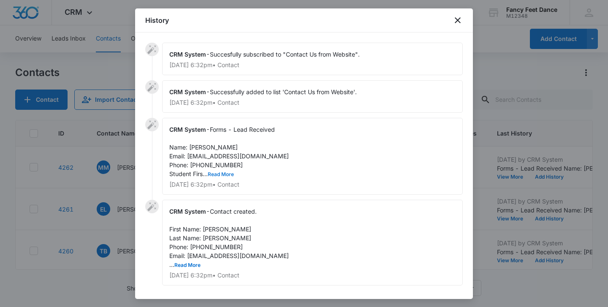
click at [213, 173] on button "Read More" at bounding box center [221, 174] width 26 height 5
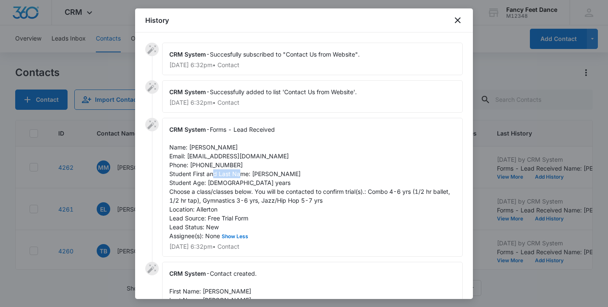
drag, startPoint x: 252, startPoint y: 173, endPoint x: 279, endPoint y: 171, distance: 27.5
click at [280, 171] on span "Forms - Lead Received Name: [PERSON_NAME] Email: [EMAIL_ADDRESS][DOMAIN_NAME] P…" at bounding box center [310, 183] width 283 height 114
drag, startPoint x: 189, startPoint y: 147, endPoint x: 238, endPoint y: 145, distance: 49.5
click at [241, 147] on div "CRM System - Forms - Lead Received Name: [PERSON_NAME] Email: [EMAIL_ADDRESS][D…" at bounding box center [312, 187] width 301 height 139
click at [220, 172] on span "Forms - Lead Received Name: [PERSON_NAME] Email: [EMAIL_ADDRESS][DOMAIN_NAME] P…" at bounding box center [310, 183] width 283 height 114
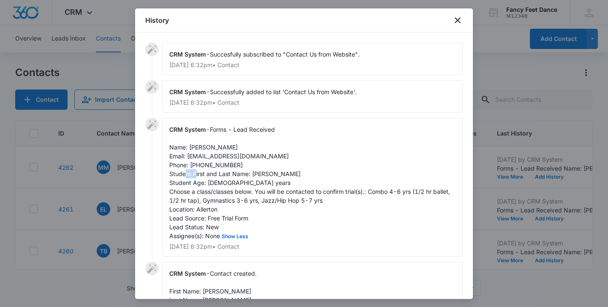
click at [220, 172] on span "Forms - Lead Received Name: [PERSON_NAME] Email: [EMAIL_ADDRESS][DOMAIN_NAME] P…" at bounding box center [310, 183] width 283 height 114
click at [220, 168] on span "Forms - Lead Received Name: [PERSON_NAME] Email: [EMAIL_ADDRESS][DOMAIN_NAME] P…" at bounding box center [310, 183] width 283 height 114
drag, startPoint x: 188, startPoint y: 154, endPoint x: 247, endPoint y: 158, distance: 58.8
click at [248, 158] on div "CRM System - Forms - Lead Received Name: [PERSON_NAME] Email: [EMAIL_ADDRESS][D…" at bounding box center [312, 187] width 301 height 139
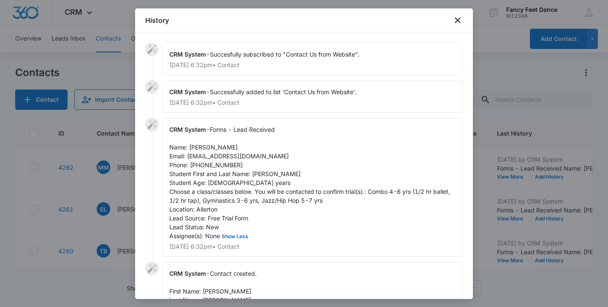
click at [126, 218] on div at bounding box center [304, 153] width 608 height 307
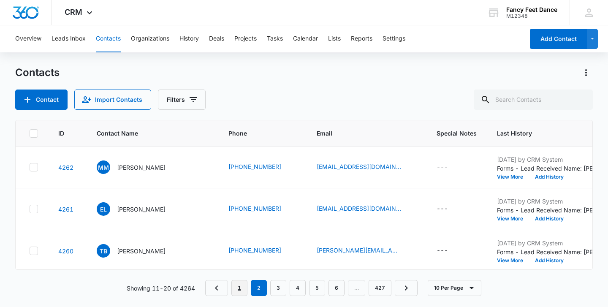
click at [240, 291] on link "1" at bounding box center [239, 288] width 16 height 16
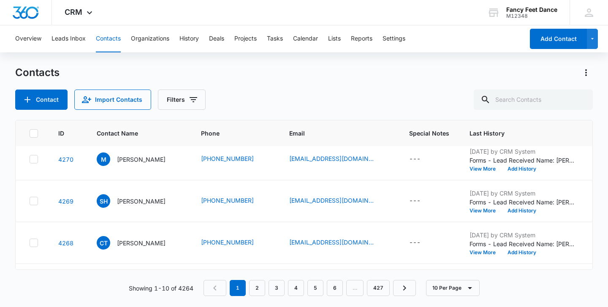
scroll to position [295, 0]
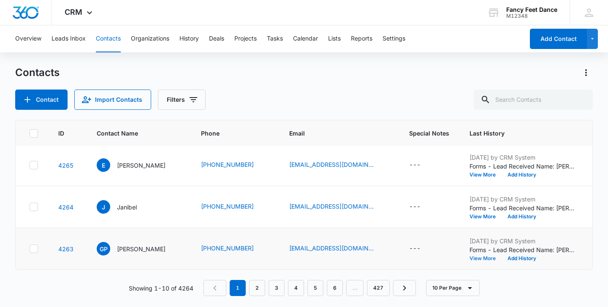
click at [479, 258] on button "View More" at bounding box center [486, 258] width 32 height 5
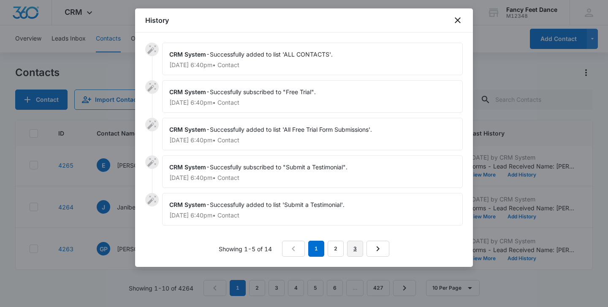
click at [362, 245] on link "3" at bounding box center [355, 249] width 16 height 16
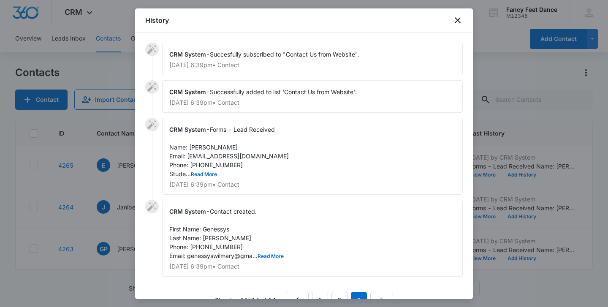
click at [208, 179] on div "CRM System - Forms - Lead Received Name: [PERSON_NAME] Email: [EMAIL_ADDRESS][D…" at bounding box center [312, 156] width 301 height 77
click at [208, 173] on button "Read More" at bounding box center [204, 174] width 26 height 5
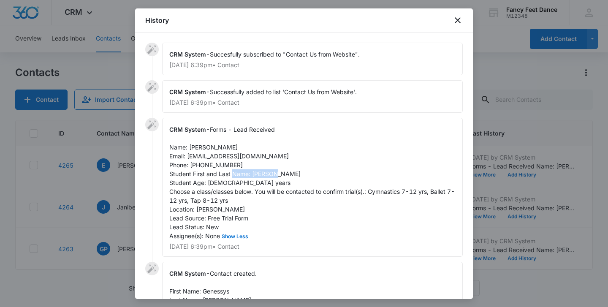
drag, startPoint x: 253, startPoint y: 174, endPoint x: 296, endPoint y: 171, distance: 43.1
click at [297, 173] on div "CRM System - Forms - Lead Received Name: [PERSON_NAME] Email: [EMAIL_ADDRESS][D…" at bounding box center [312, 187] width 301 height 139
drag, startPoint x: 190, startPoint y: 147, endPoint x: 255, endPoint y: 147, distance: 65.0
click at [255, 147] on div "CRM System - Forms - Lead Received Name: [PERSON_NAME] Email: [EMAIL_ADDRESS][D…" at bounding box center [312, 187] width 301 height 139
drag, startPoint x: 188, startPoint y: 158, endPoint x: 268, endPoint y: 157, distance: 79.8
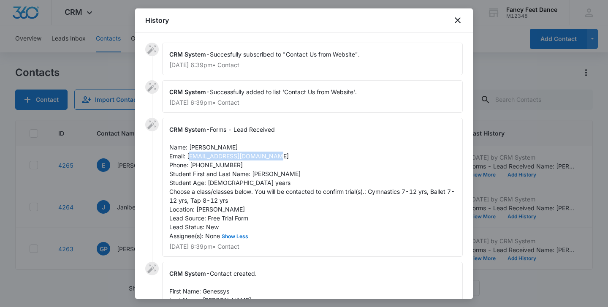
click at [269, 158] on span "Forms - Lead Received Name: [PERSON_NAME] Email: [EMAIL_ADDRESS][DOMAIN_NAME] P…" at bounding box center [312, 183] width 286 height 114
click at [218, 162] on span "Forms - Lead Received Name: [PERSON_NAME] Email: [EMAIL_ADDRESS][DOMAIN_NAME] P…" at bounding box center [312, 183] width 286 height 114
click at [127, 191] on div at bounding box center [304, 153] width 608 height 307
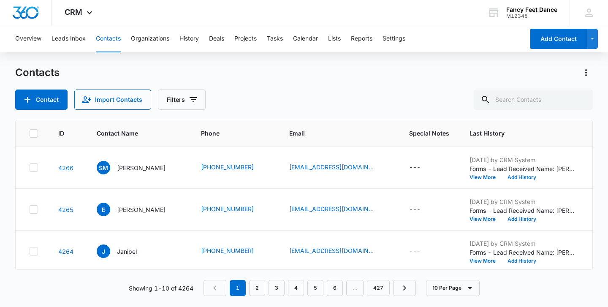
scroll to position [251, 0]
click at [479, 262] on button "View More" at bounding box center [486, 260] width 32 height 5
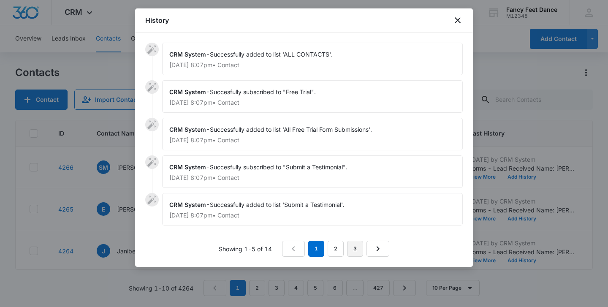
click at [361, 254] on link "3" at bounding box center [355, 249] width 16 height 16
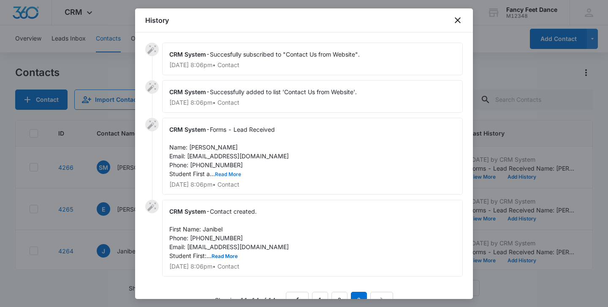
click at [222, 174] on button "Read More" at bounding box center [228, 174] width 26 height 5
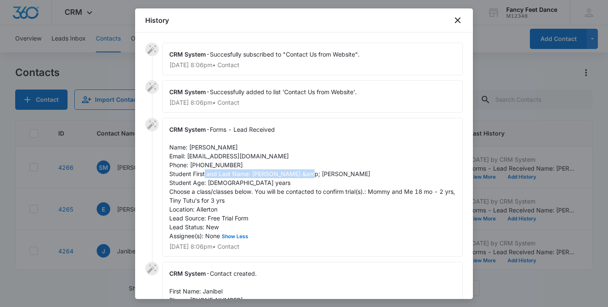
drag, startPoint x: 252, startPoint y: 174, endPoint x: 346, endPoint y: 169, distance: 93.5
click at [346, 169] on div "CRM System - Forms - Lead Received Name: [PERSON_NAME] Email: [EMAIL_ADDRESS][D…" at bounding box center [312, 187] width 301 height 139
click at [254, 177] on span "Forms - Lead Received Name: [PERSON_NAME] Email: [EMAIL_ADDRESS][DOMAIN_NAME] P…" at bounding box center [313, 183] width 288 height 114
drag, startPoint x: 251, startPoint y: 175, endPoint x: 292, endPoint y: 172, distance: 40.7
click at [292, 172] on span "Forms - Lead Received Name: [PERSON_NAME] Email: [EMAIL_ADDRESS][DOMAIN_NAME] P…" at bounding box center [313, 183] width 288 height 114
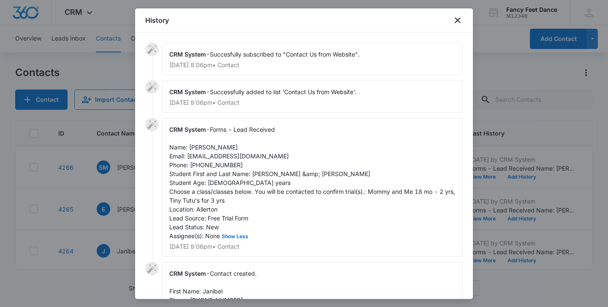
click at [202, 147] on span "Forms - Lead Received Name: [PERSON_NAME] Email: [EMAIL_ADDRESS][DOMAIN_NAME] P…" at bounding box center [313, 183] width 288 height 114
click at [196, 165] on span "Forms - Lead Received Name: [PERSON_NAME] Email: [EMAIL_ADDRESS][DOMAIN_NAME] P…" at bounding box center [313, 183] width 288 height 114
drag, startPoint x: 187, startPoint y: 156, endPoint x: 262, endPoint y: 157, distance: 75.6
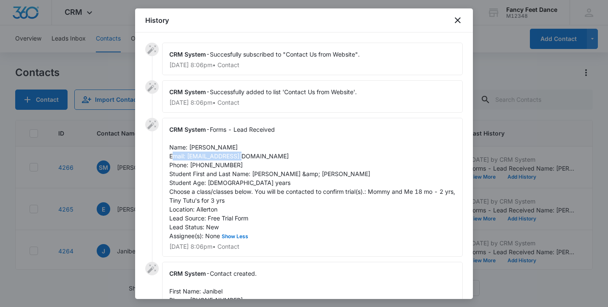
click at [262, 157] on div "CRM System - Forms - Lead Received Name: [PERSON_NAME] Email: [EMAIL_ADDRESS][D…" at bounding box center [312, 187] width 301 height 139
click at [107, 206] on div at bounding box center [304, 153] width 608 height 307
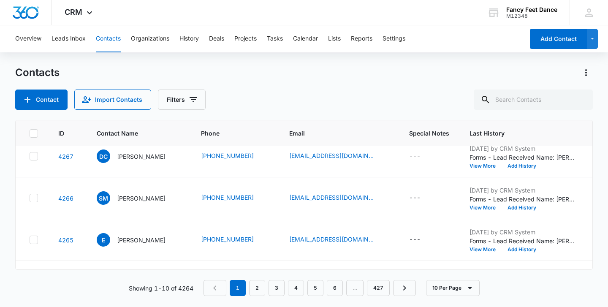
scroll to position [217, 0]
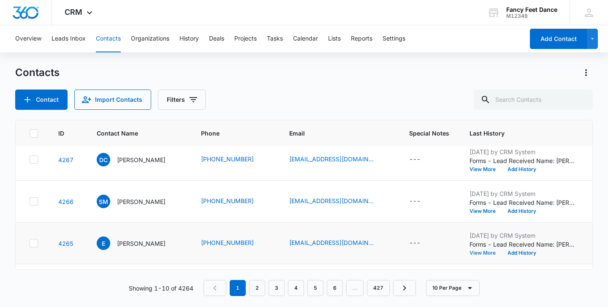
click at [487, 253] on button "View More" at bounding box center [486, 252] width 32 height 5
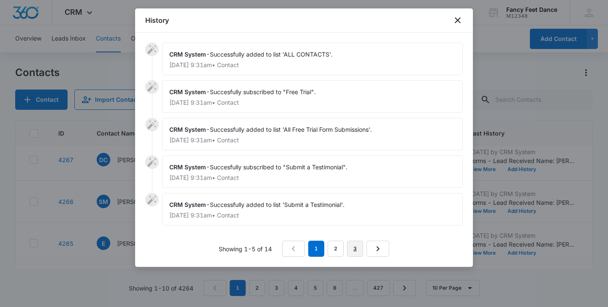
click at [354, 244] on link "3" at bounding box center [355, 249] width 16 height 16
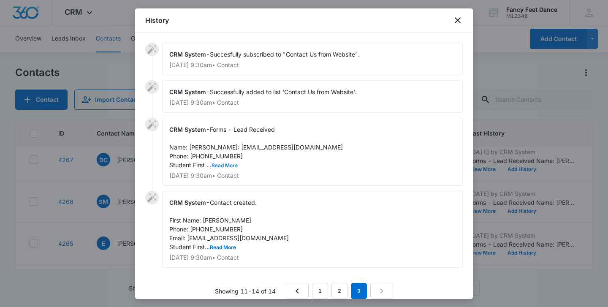
click at [222, 168] on button "Read More" at bounding box center [225, 165] width 26 height 5
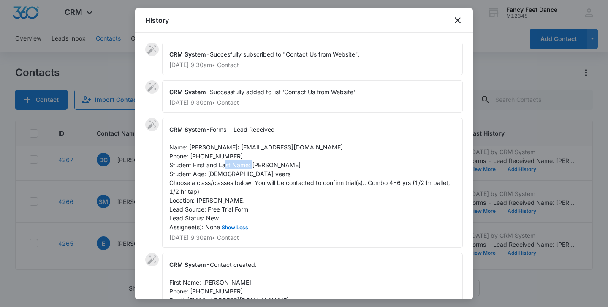
drag, startPoint x: 252, startPoint y: 174, endPoint x: 278, endPoint y: 175, distance: 26.2
click at [278, 175] on div "CRM System - Forms - Lead Received Name: [PERSON_NAME]: [EMAIL_ADDRESS][DOMAIN_…" at bounding box center [312, 183] width 301 height 130
click at [194, 144] on span "Forms - Lead Received Name: [PERSON_NAME]: [EMAIL_ADDRESS][DOMAIN_NAME] Phone: …" at bounding box center [310, 178] width 283 height 105
drag, startPoint x: 188, startPoint y: 155, endPoint x: 274, endPoint y: 156, distance: 86.6
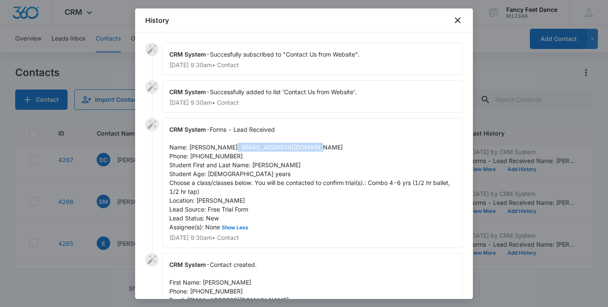
click at [275, 157] on div "CRM System - Forms - Lead Received Name: [PERSON_NAME]: [EMAIL_ADDRESS][DOMAIN_…" at bounding box center [312, 183] width 301 height 130
click at [216, 167] on span "Forms - Lead Received Name: [PERSON_NAME]: [EMAIL_ADDRESS][DOMAIN_NAME] Phone: …" at bounding box center [310, 178] width 283 height 105
click at [110, 208] on div at bounding box center [304, 153] width 608 height 307
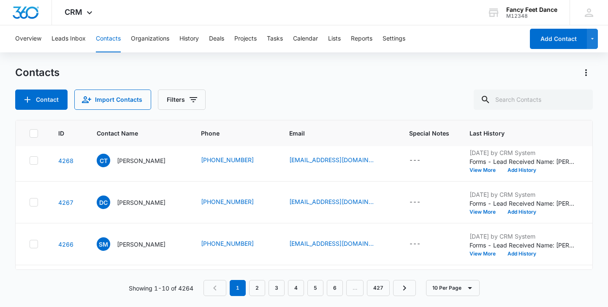
scroll to position [166, 0]
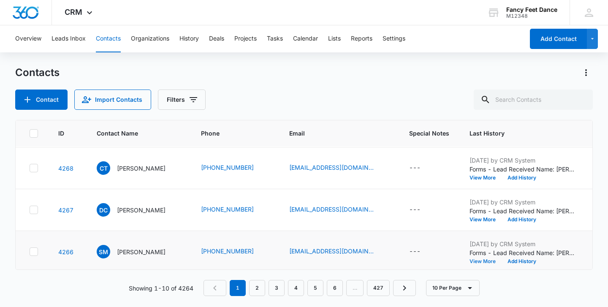
click at [473, 260] on button "View More" at bounding box center [486, 261] width 32 height 5
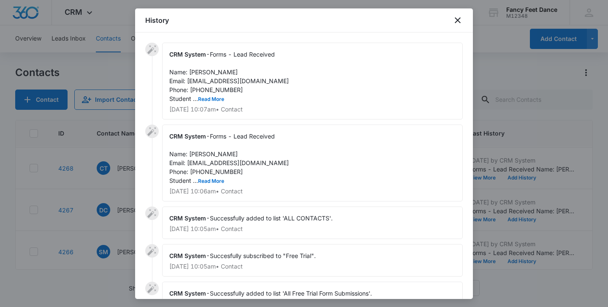
click at [219, 177] on span "Forms - Lead Received Name: [PERSON_NAME] Email: [EMAIL_ADDRESS][DOMAIN_NAME] P…" at bounding box center [229, 159] width 120 height 52
click at [217, 102] on span "Forms - Lead Received Name: [PERSON_NAME] Email: [EMAIL_ADDRESS][DOMAIN_NAME] P…" at bounding box center [229, 77] width 120 height 52
click at [217, 101] on button "Read More" at bounding box center [211, 99] width 26 height 5
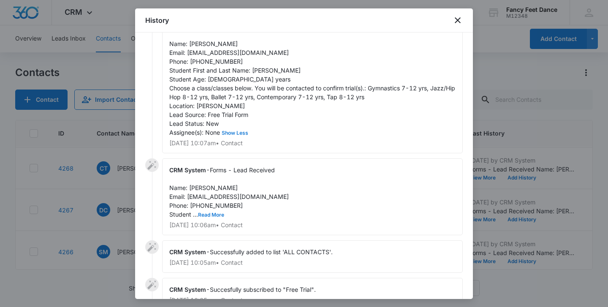
scroll to position [0, 0]
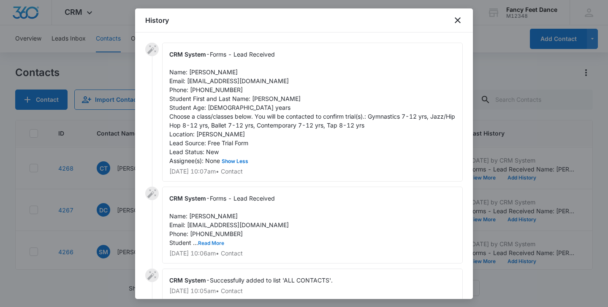
click at [220, 244] on button "Read More" at bounding box center [211, 243] width 26 height 5
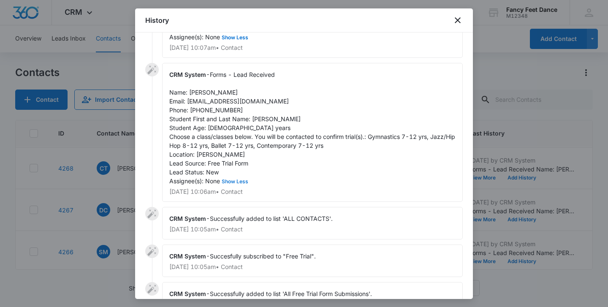
scroll to position [181, 0]
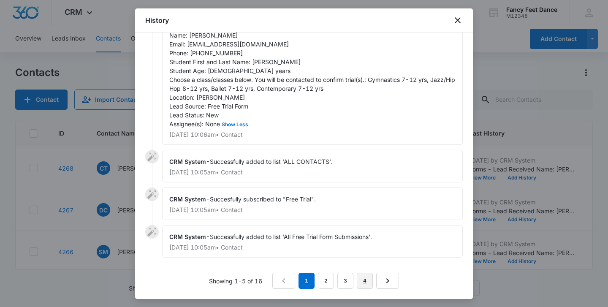
click at [359, 276] on link "4" at bounding box center [365, 281] width 16 height 16
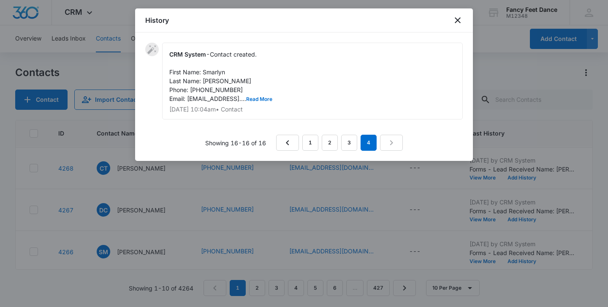
click at [259, 102] on div "CRM System - Contact created. First Name: Smarlyn Last Name: [PERSON_NAME] Phon…" at bounding box center [312, 81] width 301 height 77
click at [261, 98] on button "Read More" at bounding box center [259, 99] width 26 height 5
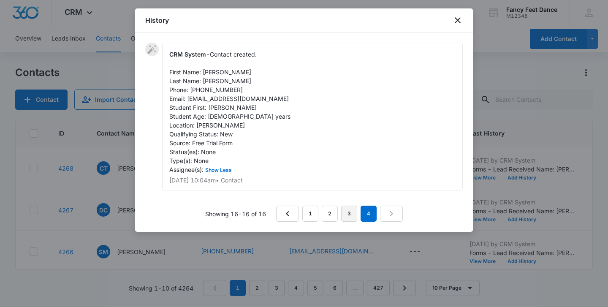
click at [351, 218] on link "3" at bounding box center [349, 214] width 16 height 16
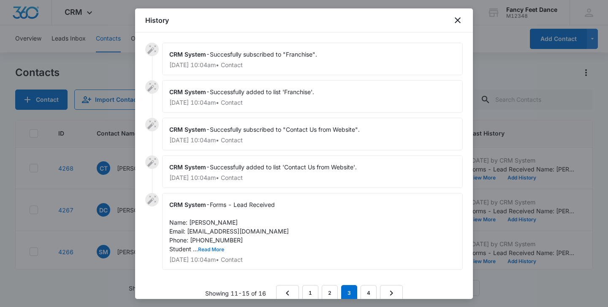
click at [218, 250] on button "Read More" at bounding box center [211, 249] width 26 height 5
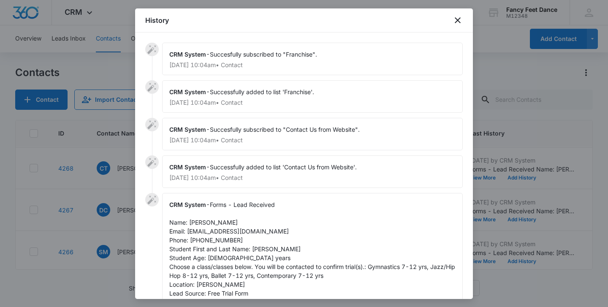
click at [114, 191] on div at bounding box center [304, 153] width 608 height 307
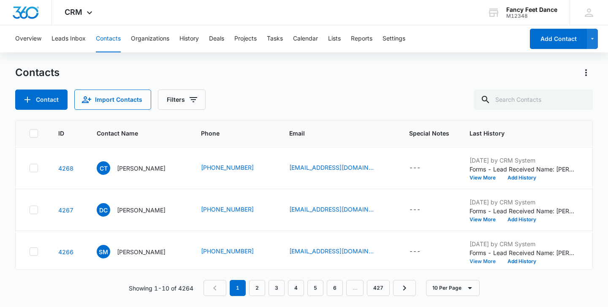
scroll to position [136, 0]
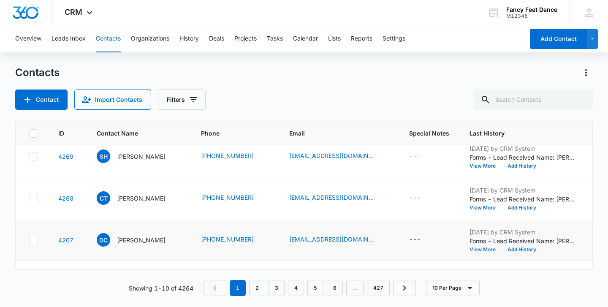
click at [481, 247] on button "View More" at bounding box center [486, 249] width 32 height 5
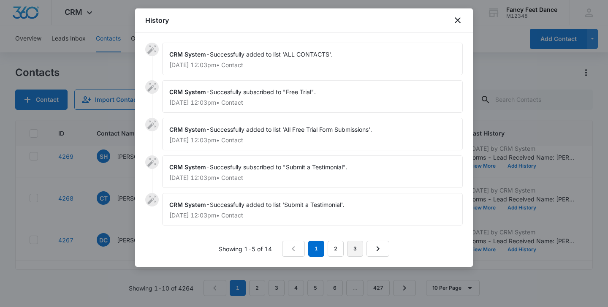
click at [352, 249] on link "3" at bounding box center [355, 249] width 16 height 16
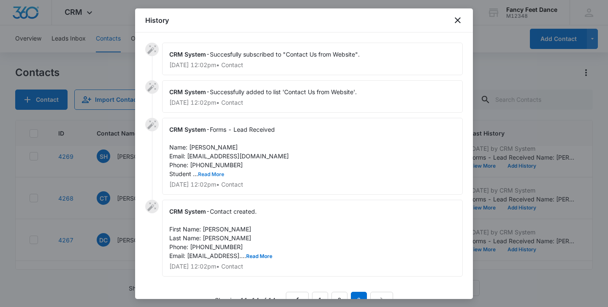
click at [219, 175] on button "Read More" at bounding box center [211, 174] width 26 height 5
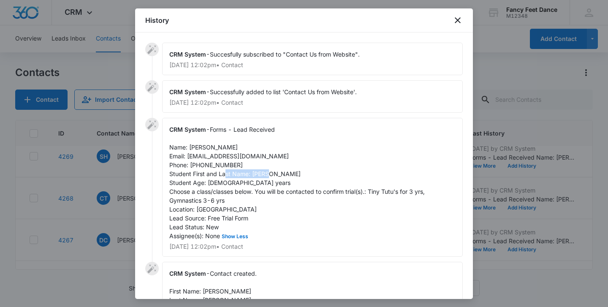
drag, startPoint x: 251, startPoint y: 174, endPoint x: 291, endPoint y: 174, distance: 40.1
click at [291, 174] on div "CRM System - Forms - Lead Received Name: [PERSON_NAME] Email: [EMAIL_ADDRESS][D…" at bounding box center [312, 187] width 301 height 139
drag, startPoint x: 189, startPoint y: 146, endPoint x: 248, endPoint y: 148, distance: 59.2
click at [248, 148] on div "CRM System - Forms - Lead Received Name: [PERSON_NAME] Email: [EMAIL_ADDRESS][D…" at bounding box center [312, 187] width 301 height 139
click at [200, 157] on span "Forms - Lead Received Name: [PERSON_NAME] Email: [EMAIL_ADDRESS][DOMAIN_NAME] P…" at bounding box center [297, 183] width 257 height 114
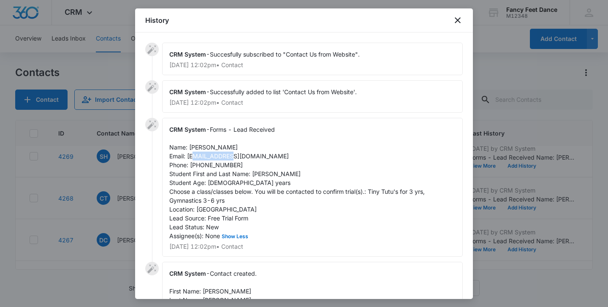
click at [200, 157] on span "Forms - Lead Received Name: [PERSON_NAME] Email: [EMAIL_ADDRESS][DOMAIN_NAME] P…" at bounding box center [297, 183] width 257 height 114
drag, startPoint x: 187, startPoint y: 155, endPoint x: 257, endPoint y: 158, distance: 70.2
click at [257, 158] on div "CRM System - Forms - Lead Received Name: [PERSON_NAME] Email: [EMAIL_ADDRESS][D…" at bounding box center [312, 187] width 301 height 139
click at [199, 165] on span "Forms - Lead Received Name: [PERSON_NAME] Email: [EMAIL_ADDRESS][DOMAIN_NAME] P…" at bounding box center [297, 183] width 257 height 114
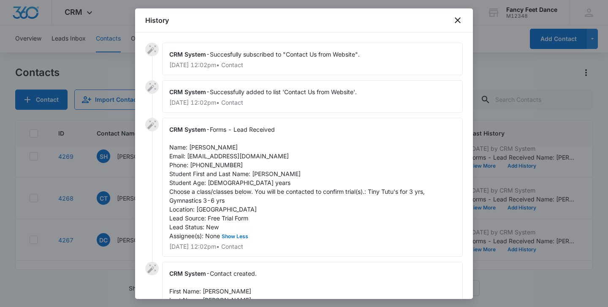
click at [199, 165] on span "Forms - Lead Received Name: [PERSON_NAME] Email: [EMAIL_ADDRESS][DOMAIN_NAME] P…" at bounding box center [297, 183] width 257 height 114
click at [107, 176] on div at bounding box center [304, 153] width 608 height 307
